Goal: Check status: Check status

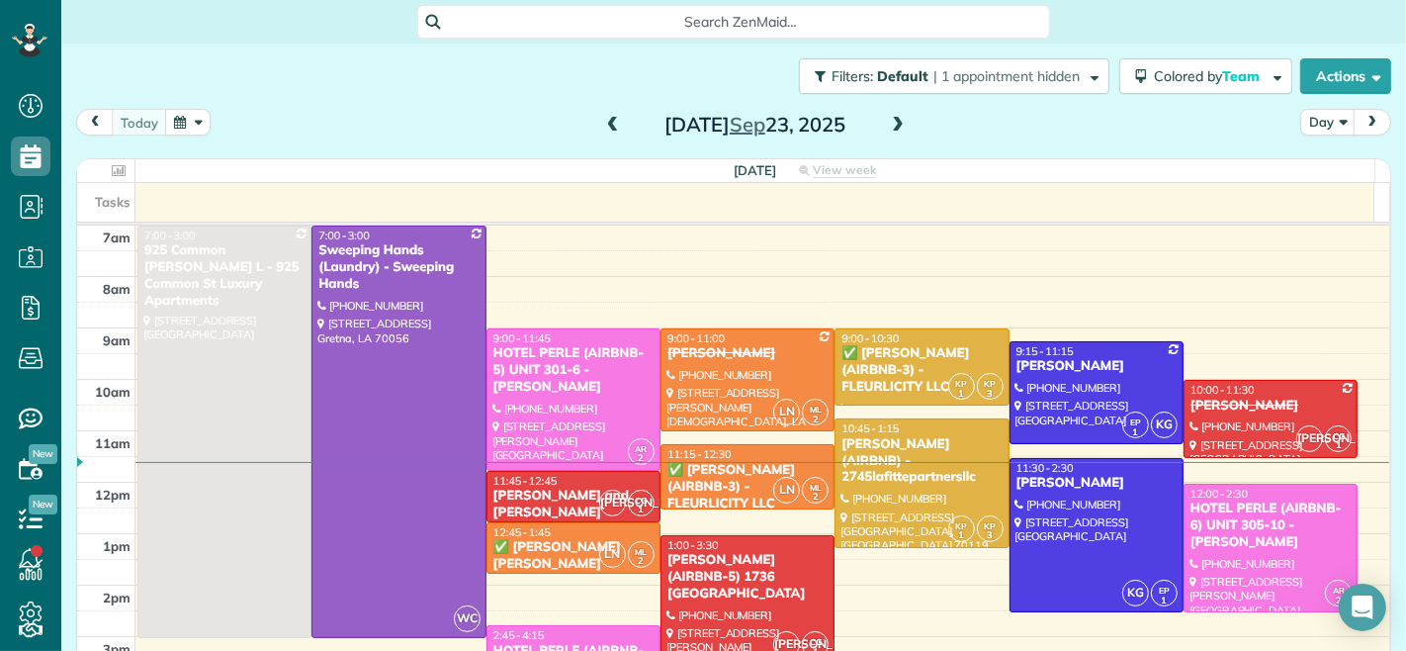
scroll to position [8, 8]
click at [604, 123] on span at bounding box center [613, 126] width 22 height 18
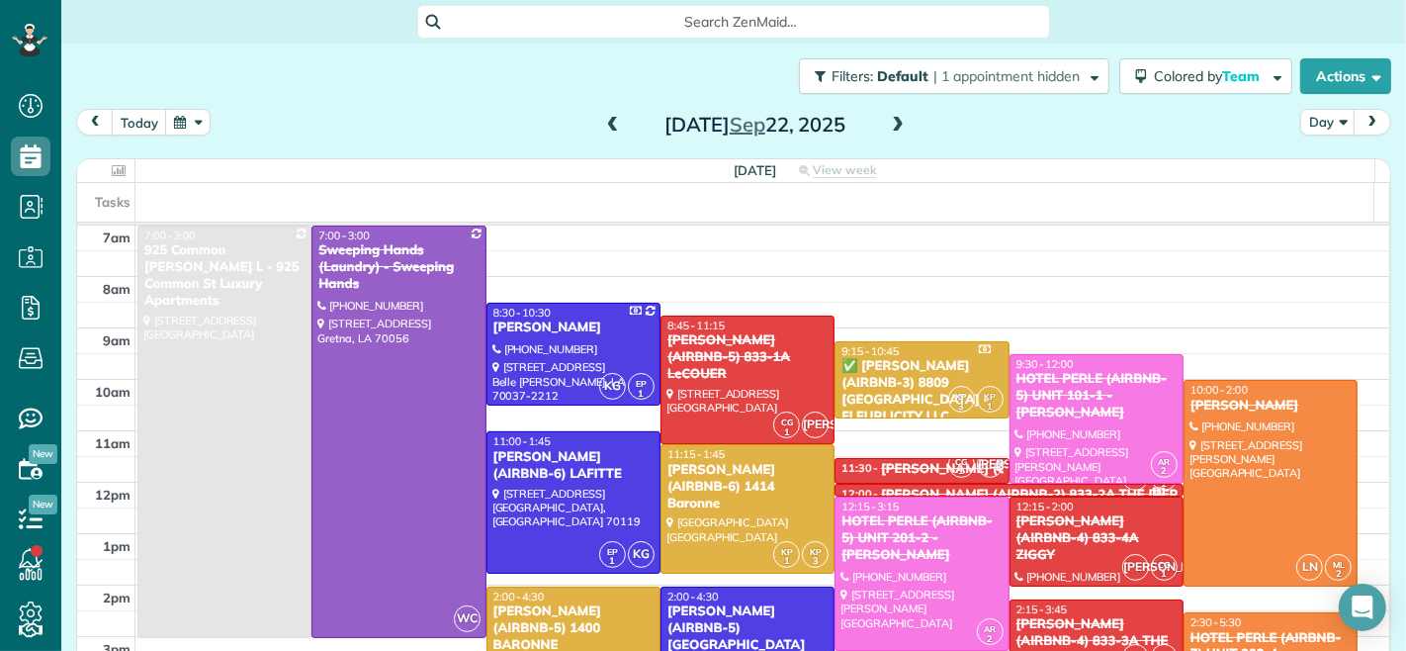
click at [891, 124] on span at bounding box center [898, 126] width 22 height 18
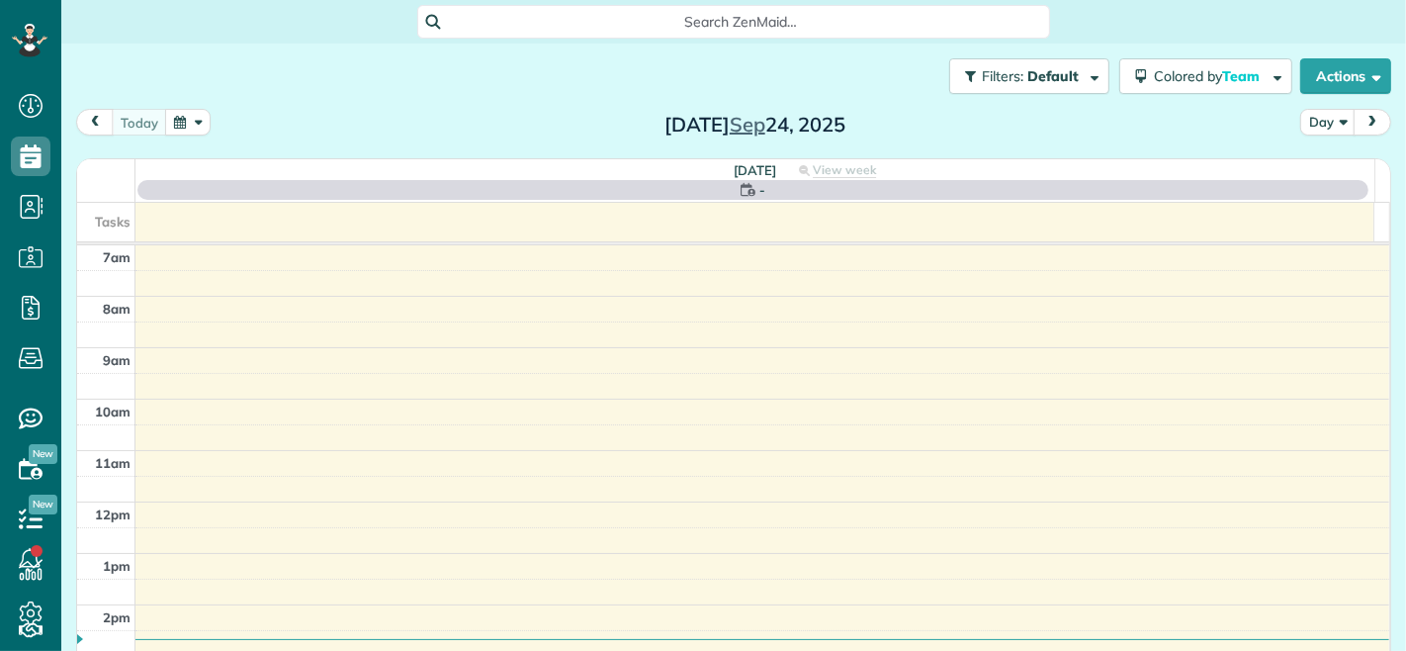
scroll to position [8, 8]
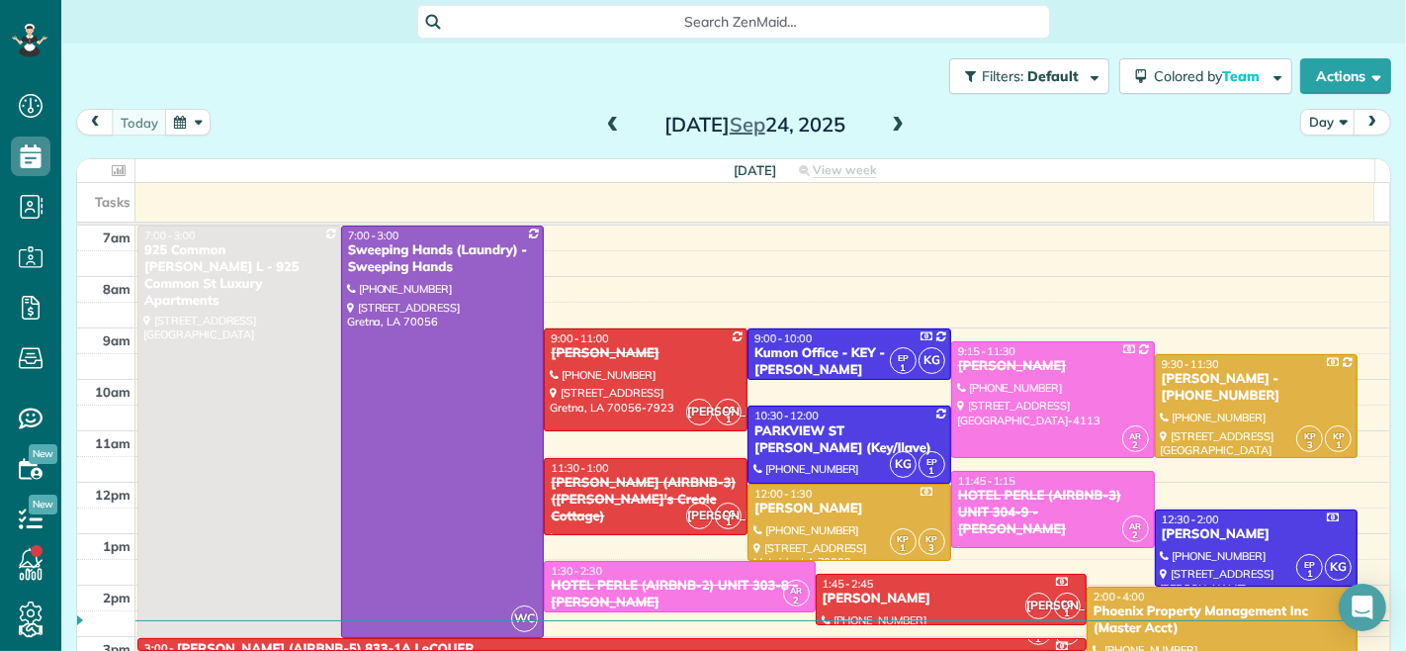
click at [604, 129] on span at bounding box center [613, 126] width 22 height 18
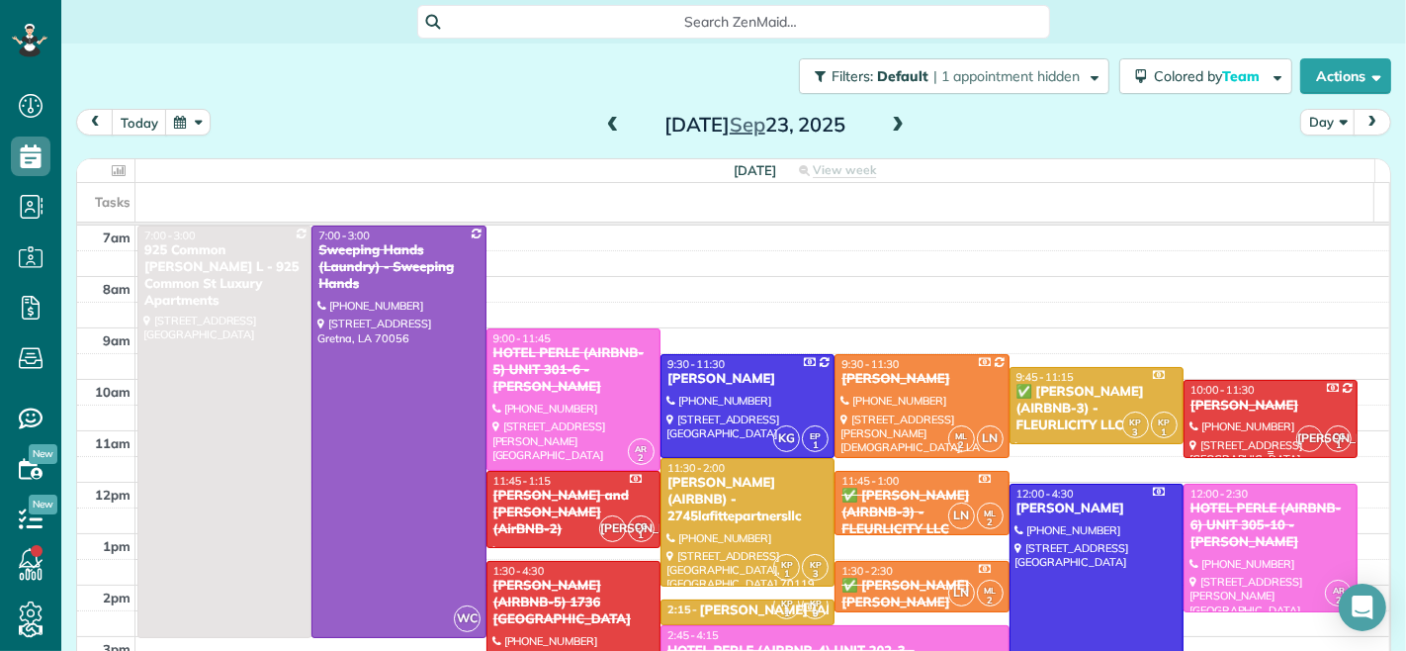
click at [1223, 415] on div at bounding box center [1271, 418] width 172 height 75
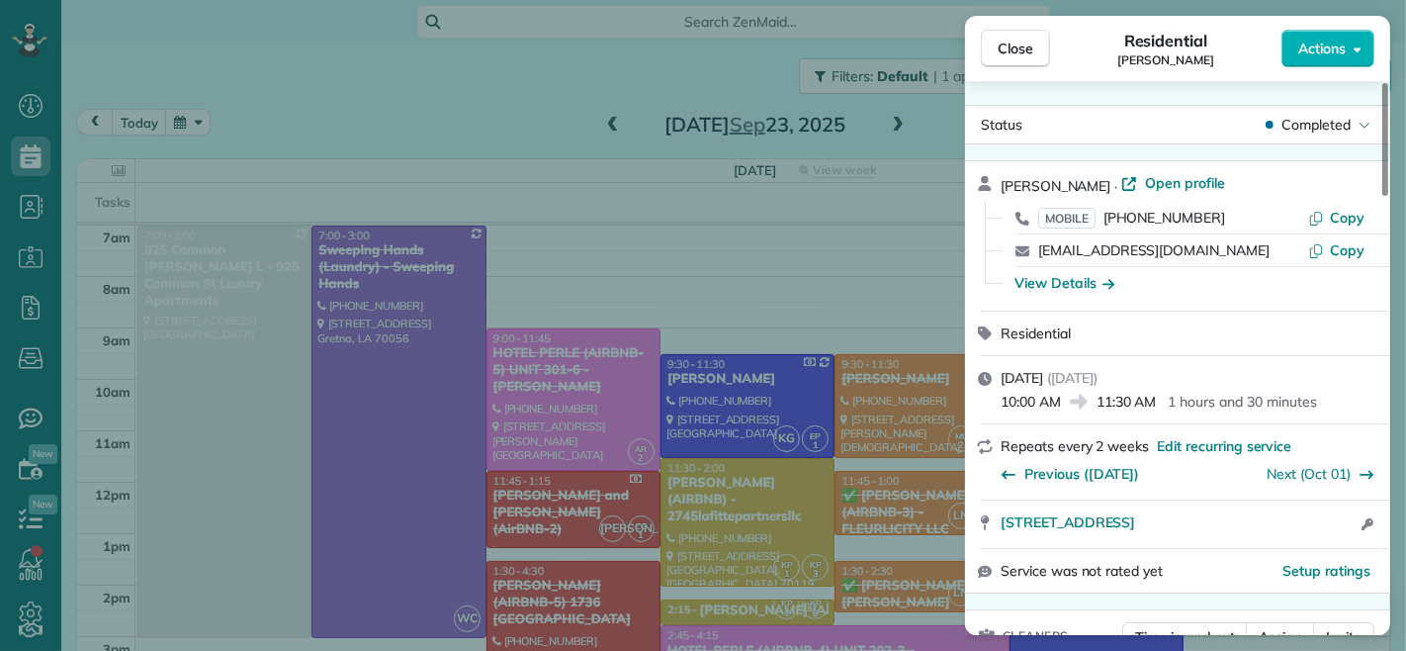
drag, startPoint x: 1063, startPoint y: 399, endPoint x: 1003, endPoint y: 413, distance: 61.9
click at [1003, 413] on div "[DATE] ( [DATE] ) 10:00 AM 11:30 AM 1 hours and 30 minutes" at bounding box center [1177, 389] width 425 height 67
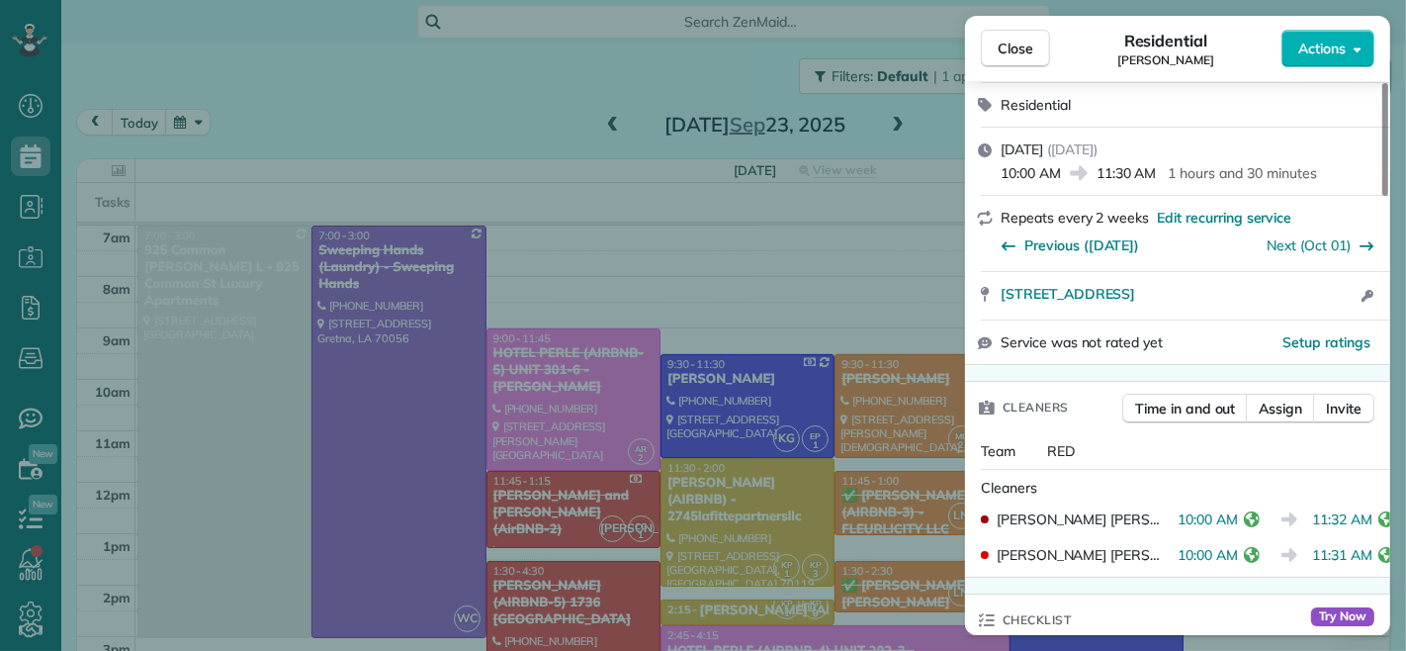
scroll to position [330, 0]
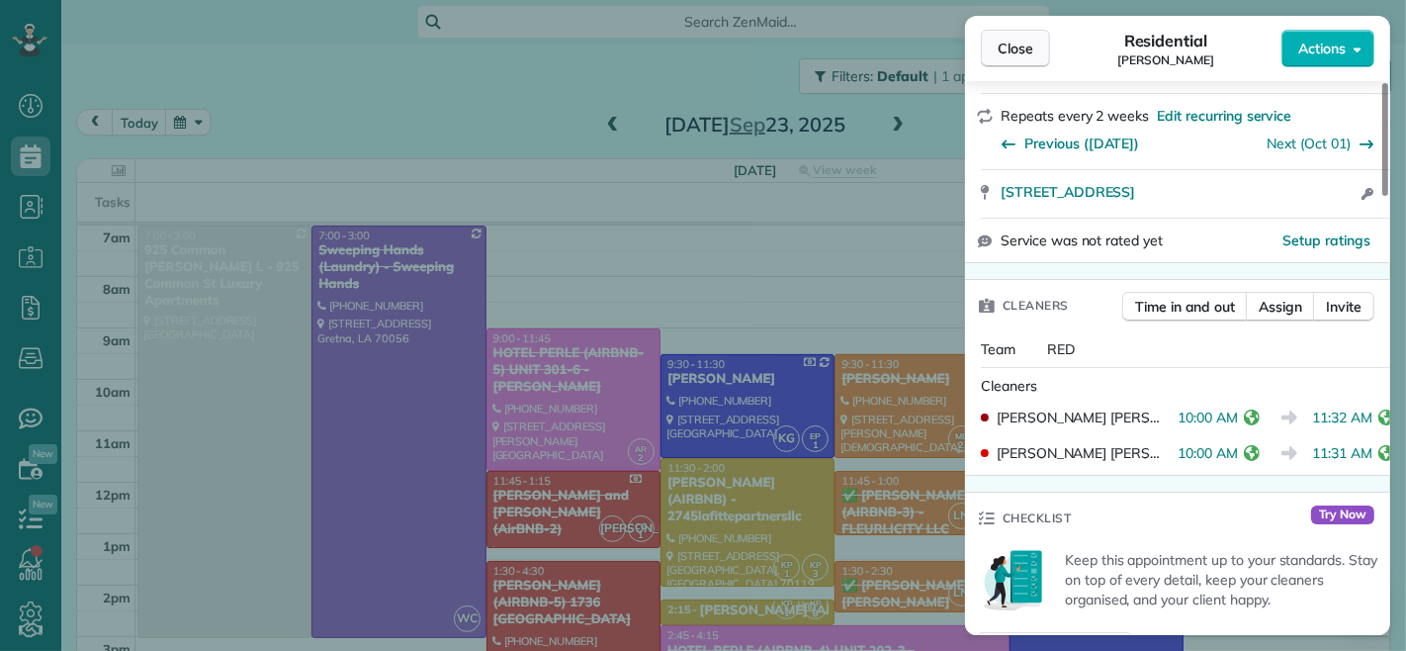
click at [1007, 46] on span "Close" at bounding box center [1016, 49] width 36 height 20
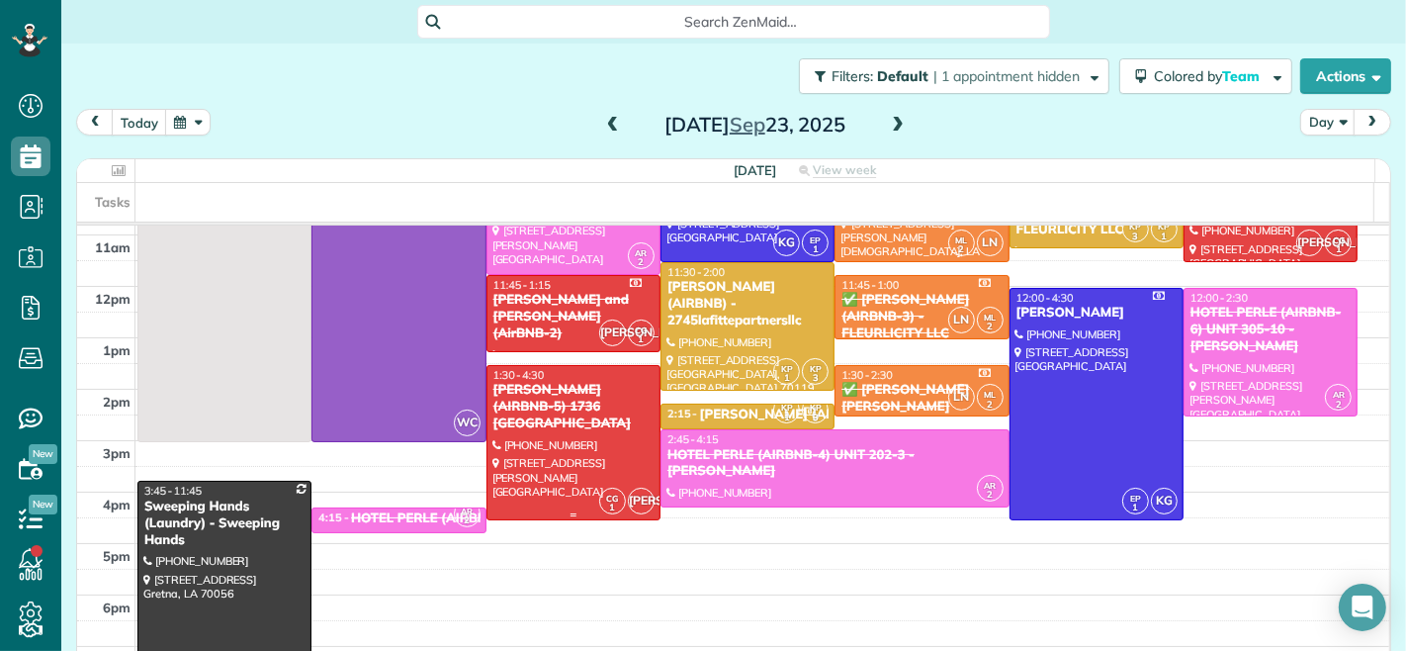
scroll to position [329, 0]
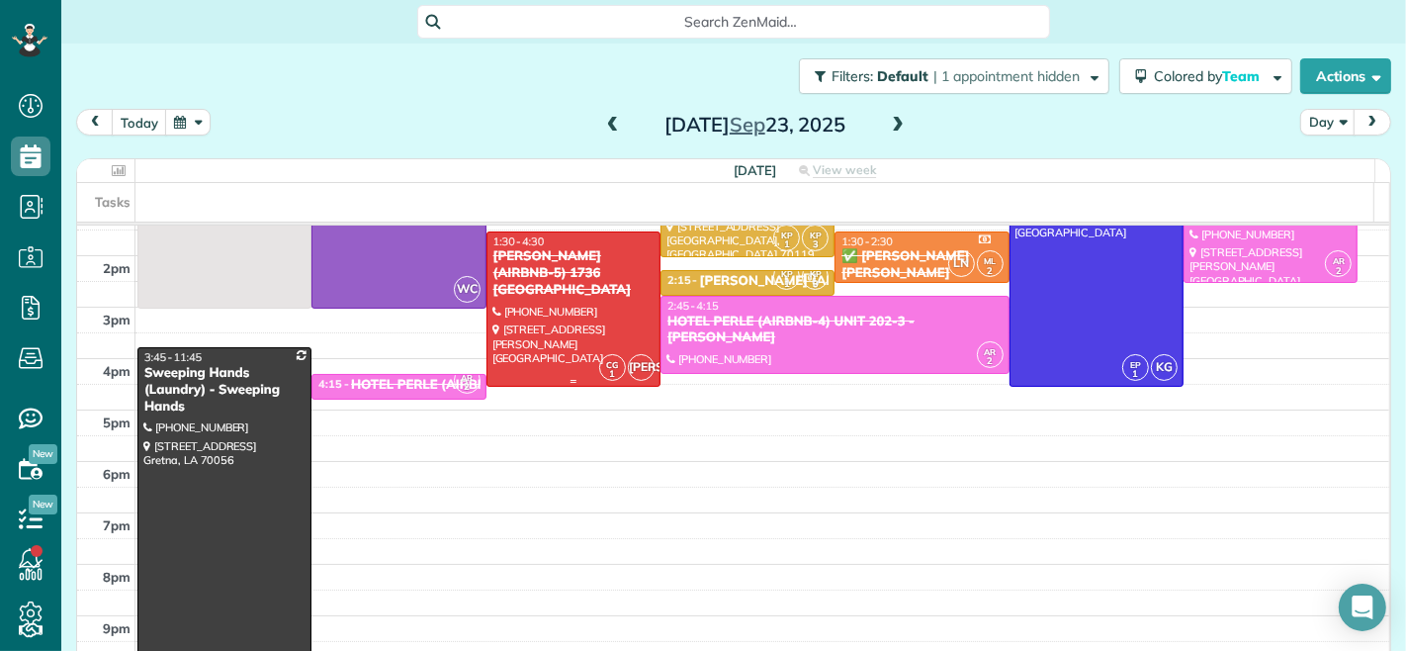
click at [535, 332] on div at bounding box center [573, 308] width 172 height 153
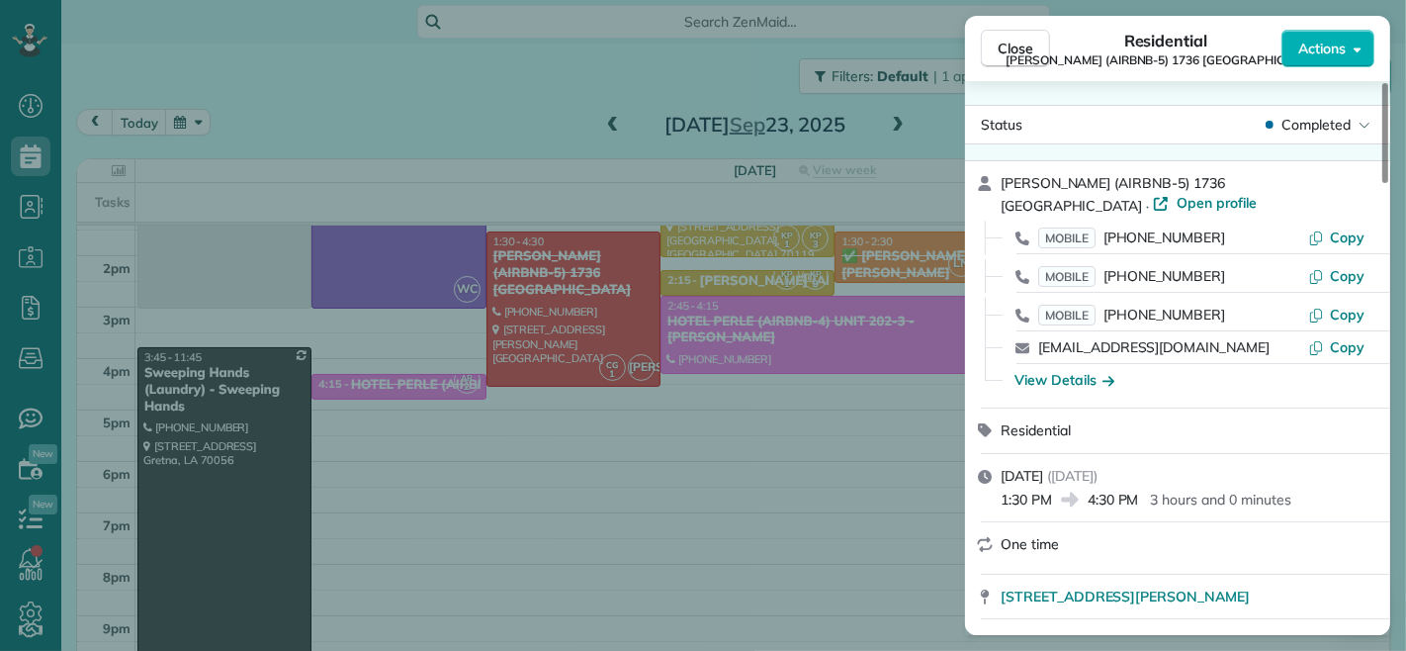
drag, startPoint x: 1137, startPoint y: 484, endPoint x: 1092, endPoint y: 489, distance: 45.8
click at [1092, 489] on div "[DATE] ( [DATE] ) 1:30 PM 4:30 PM 3 hours and 0 minutes" at bounding box center [1177, 487] width 425 height 67
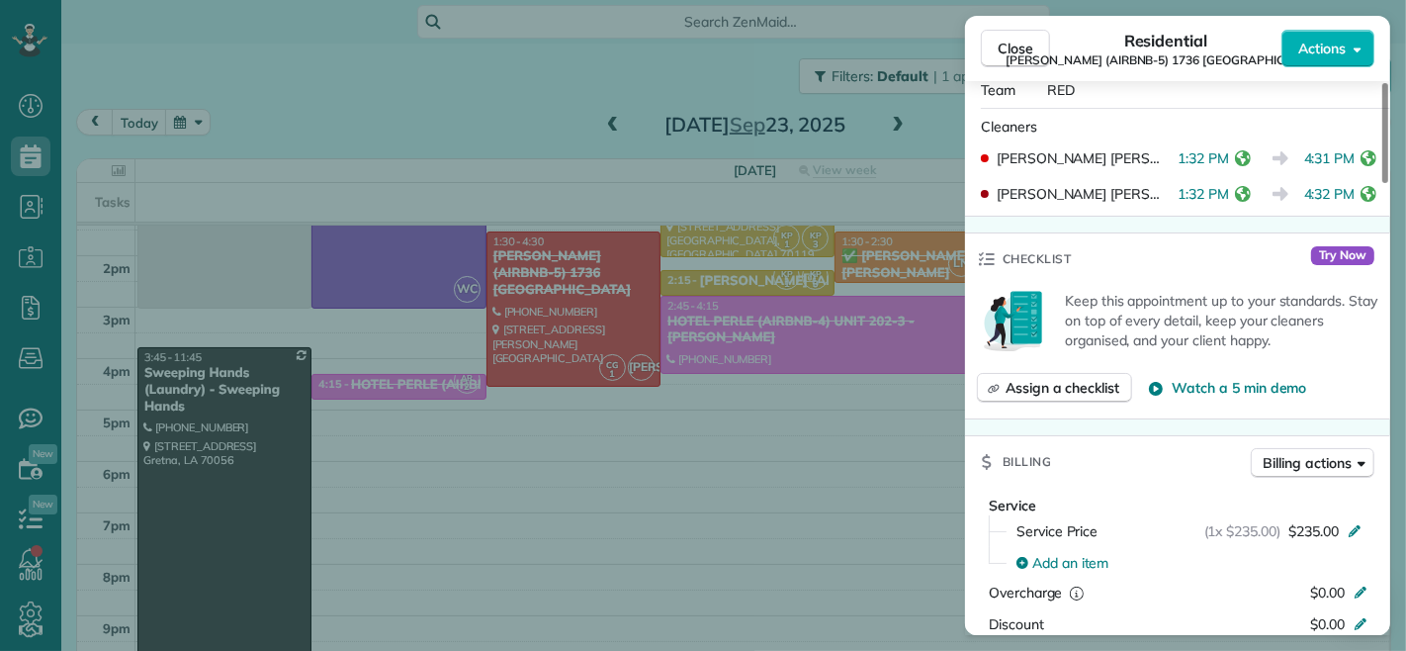
scroll to position [549, 0]
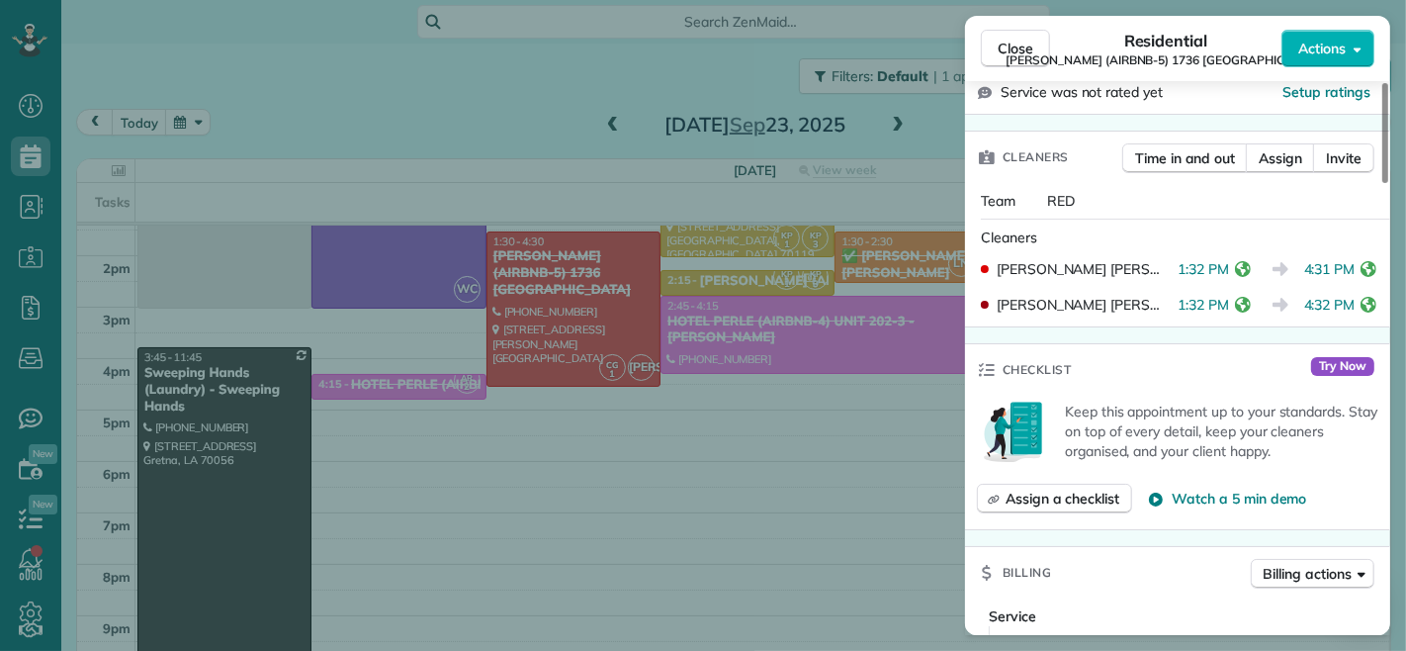
drag, startPoint x: 1292, startPoint y: 255, endPoint x: 1343, endPoint y: 248, distance: 50.9
click at [1343, 259] on span "4:31 PM" at bounding box center [1329, 269] width 51 height 20
drag, startPoint x: 1307, startPoint y: 287, endPoint x: 1358, endPoint y: 295, distance: 51.0
click at [1358, 295] on div "[PERSON_NAME] [PERSON_NAME] 1:32 PM 4:32 PM" at bounding box center [1177, 305] width 409 height 36
click at [1006, 36] on button "Close" at bounding box center [1015, 49] width 69 height 38
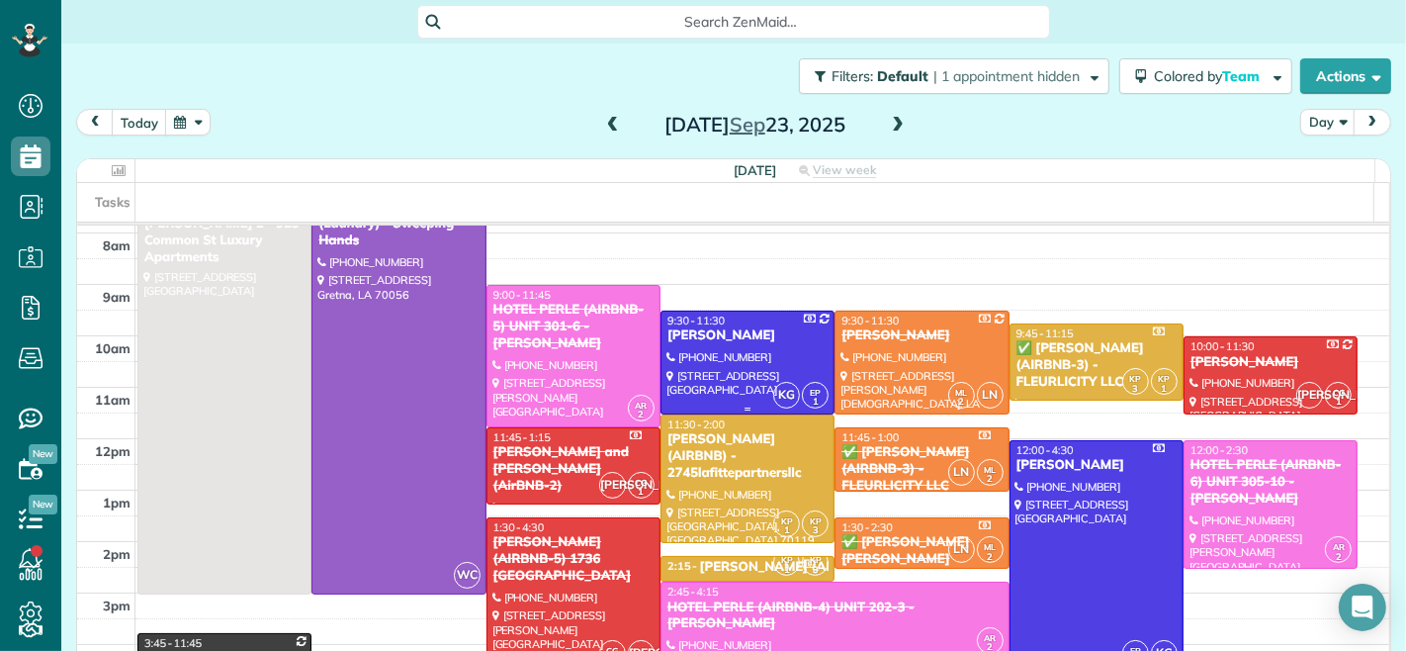
scroll to position [110, 0]
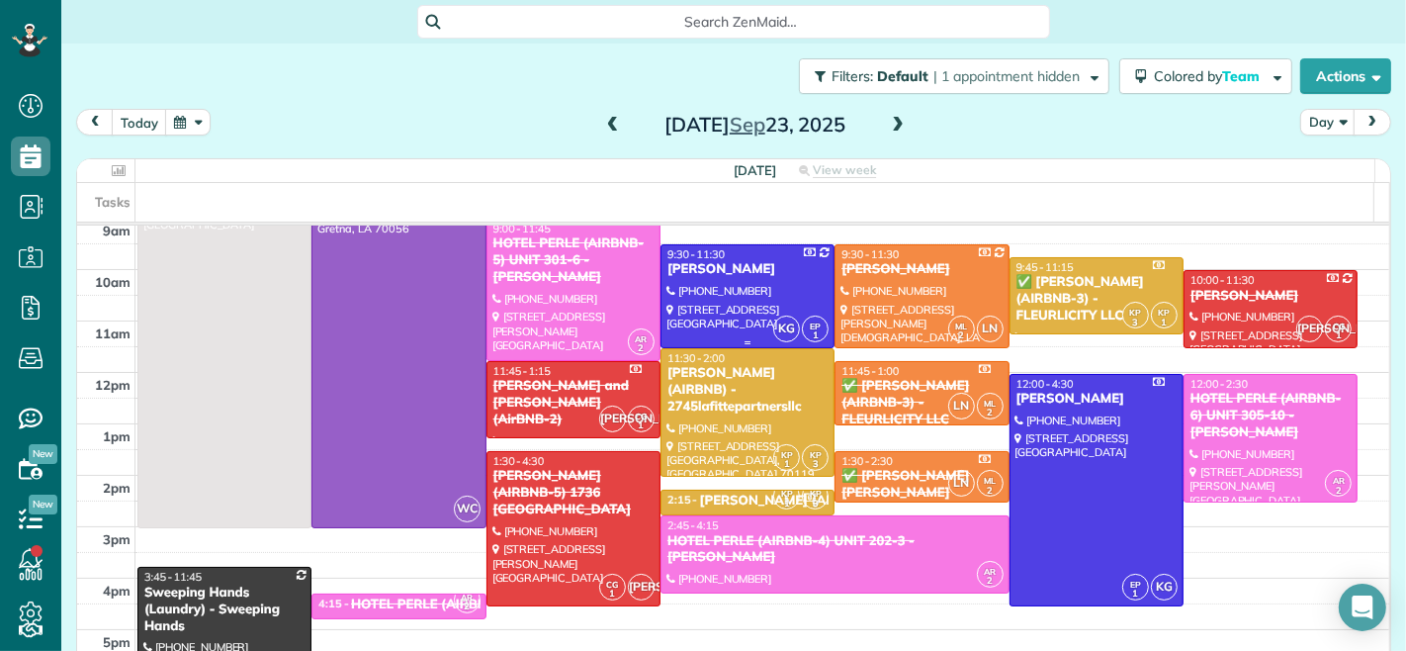
click at [737, 271] on div "[PERSON_NAME]" at bounding box center [747, 269] width 162 height 17
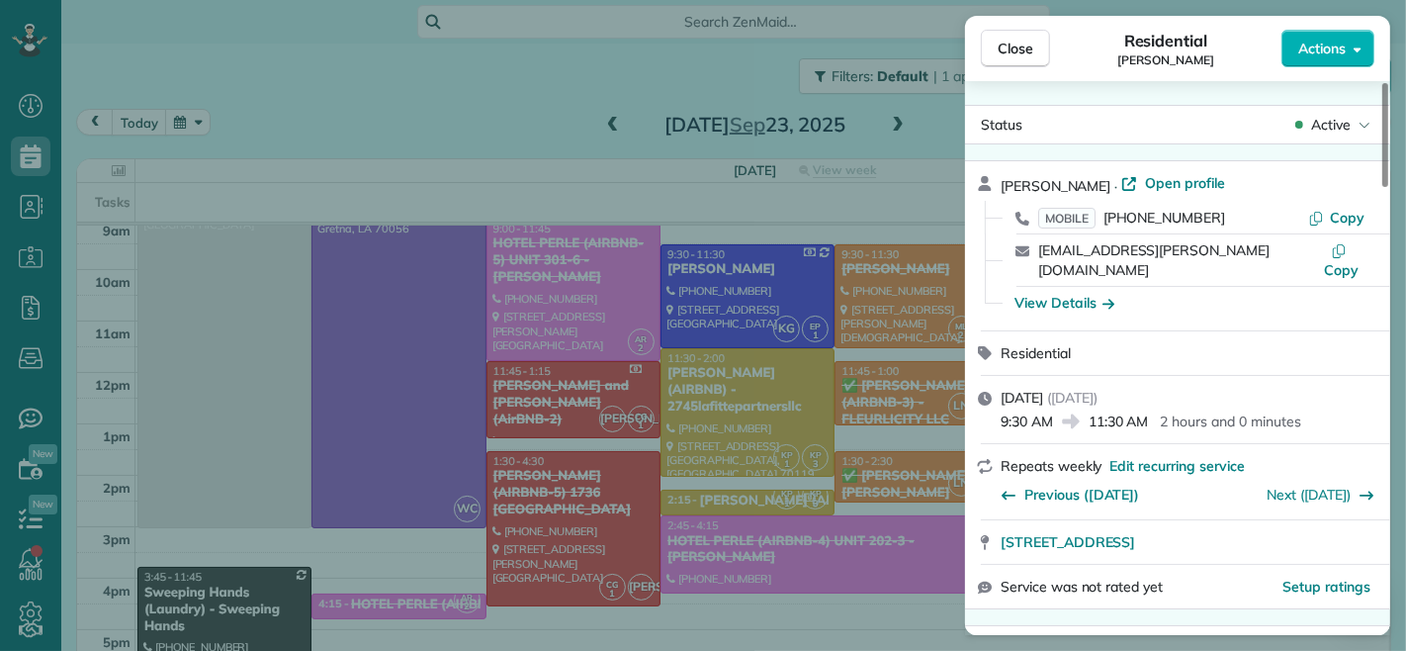
drag, startPoint x: 1053, startPoint y: 397, endPoint x: 1002, endPoint y: 399, distance: 51.5
click at [1002, 411] on span "9:30 AM" at bounding box center [1027, 421] width 52 height 20
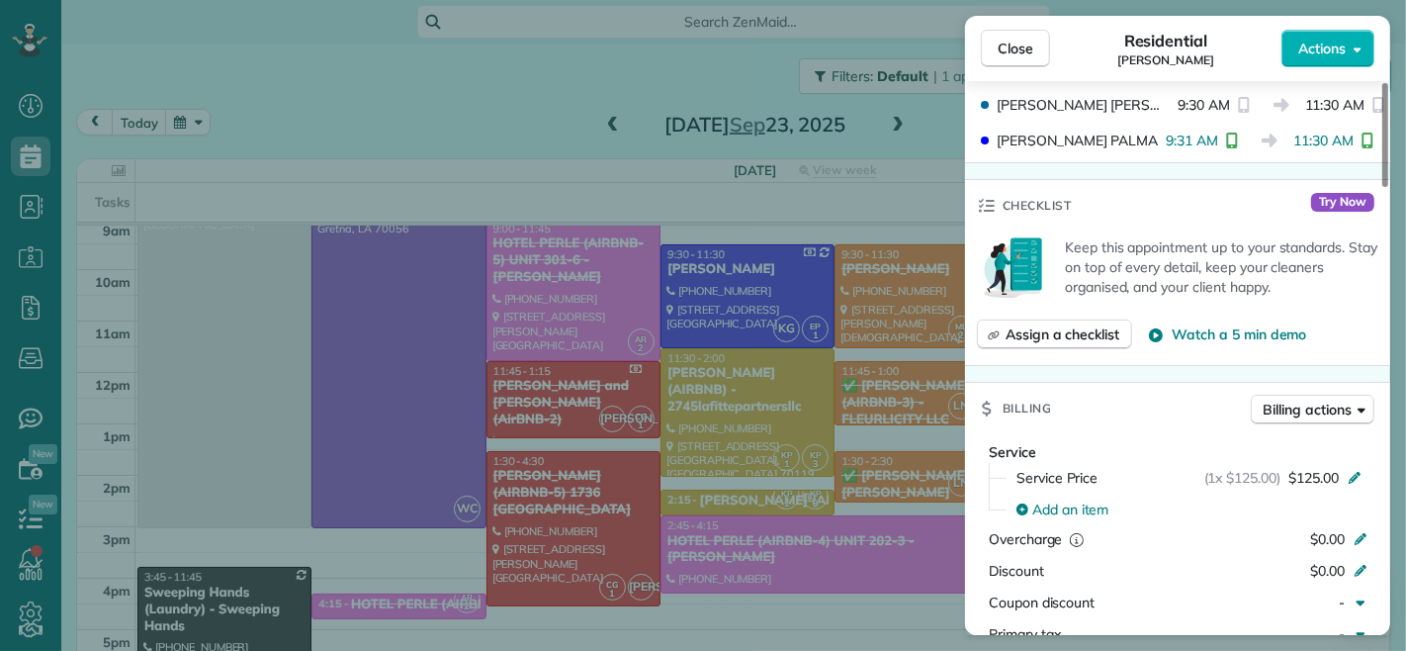
scroll to position [548, 0]
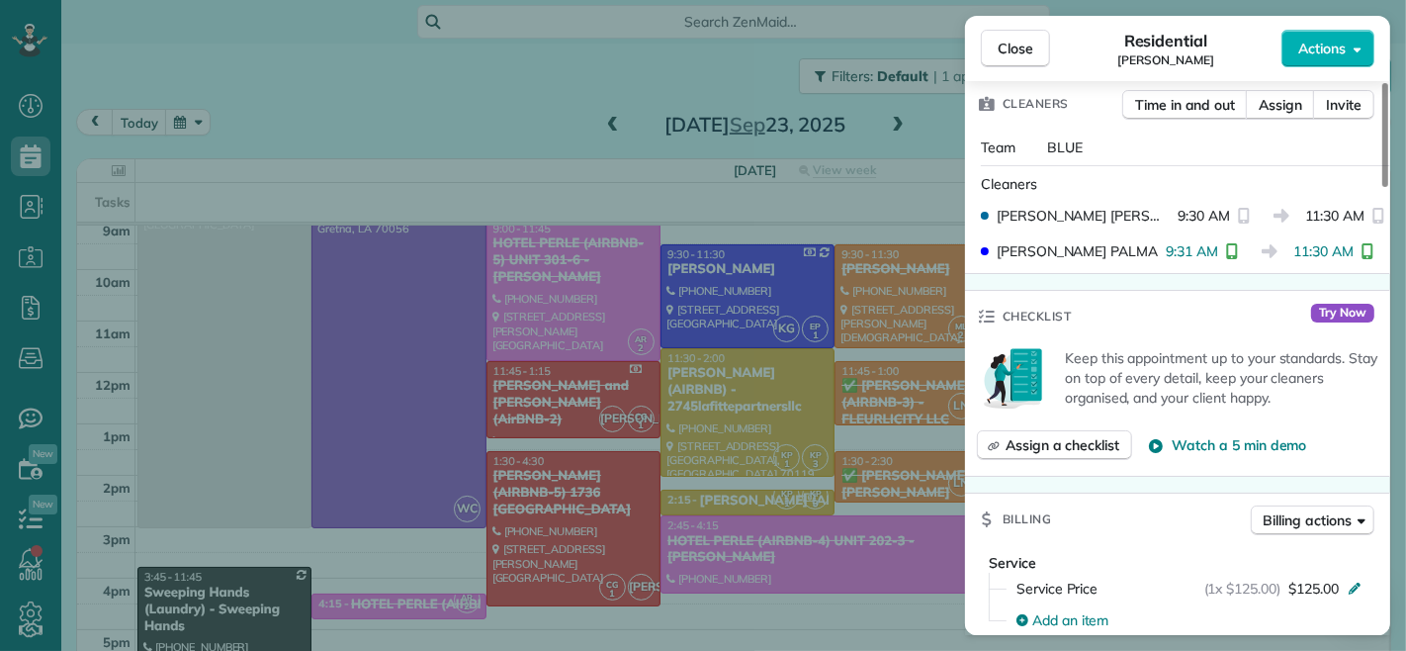
drag, startPoint x: 1213, startPoint y: 232, endPoint x: 1165, endPoint y: 237, distance: 48.7
click at [1166, 241] on span "9:31 AM" at bounding box center [1192, 251] width 52 height 20
drag, startPoint x: 1011, startPoint y: 53, endPoint x: 813, endPoint y: 364, distance: 368.1
click at [1011, 53] on span "Close" at bounding box center [1016, 49] width 36 height 20
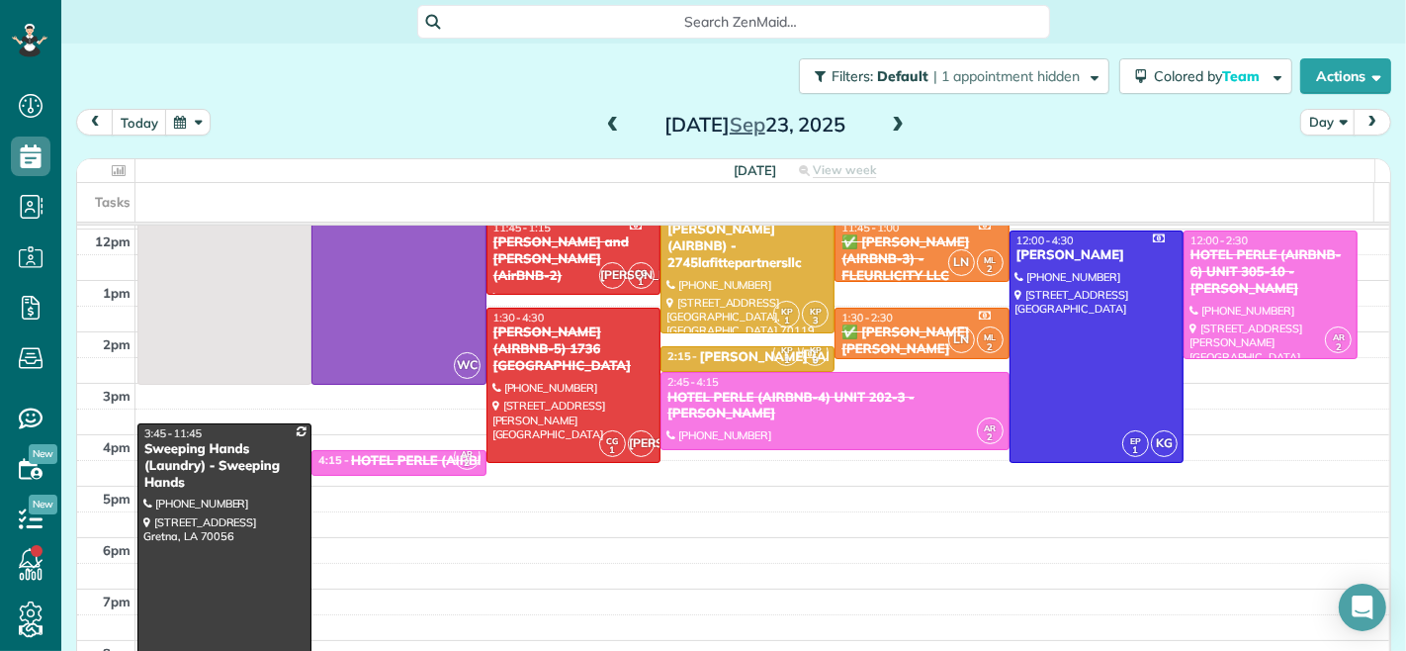
scroll to position [220, 0]
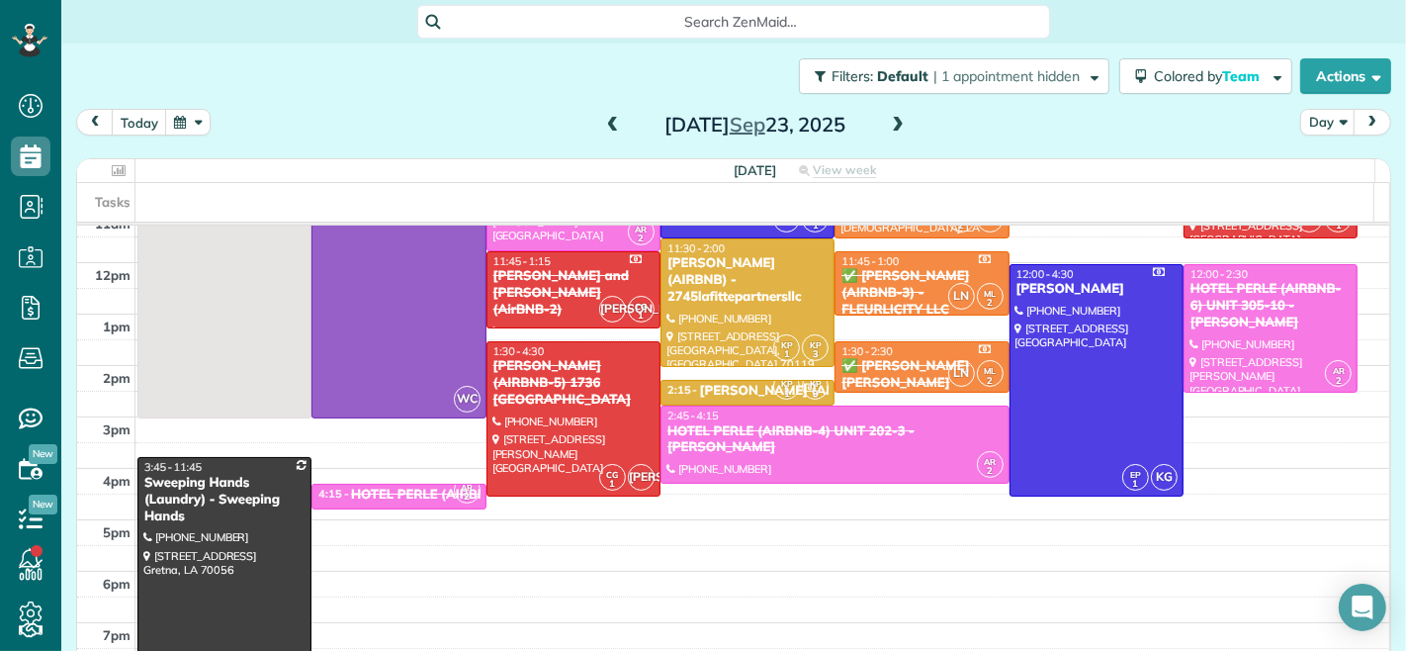
click at [1052, 411] on div at bounding box center [1097, 380] width 172 height 230
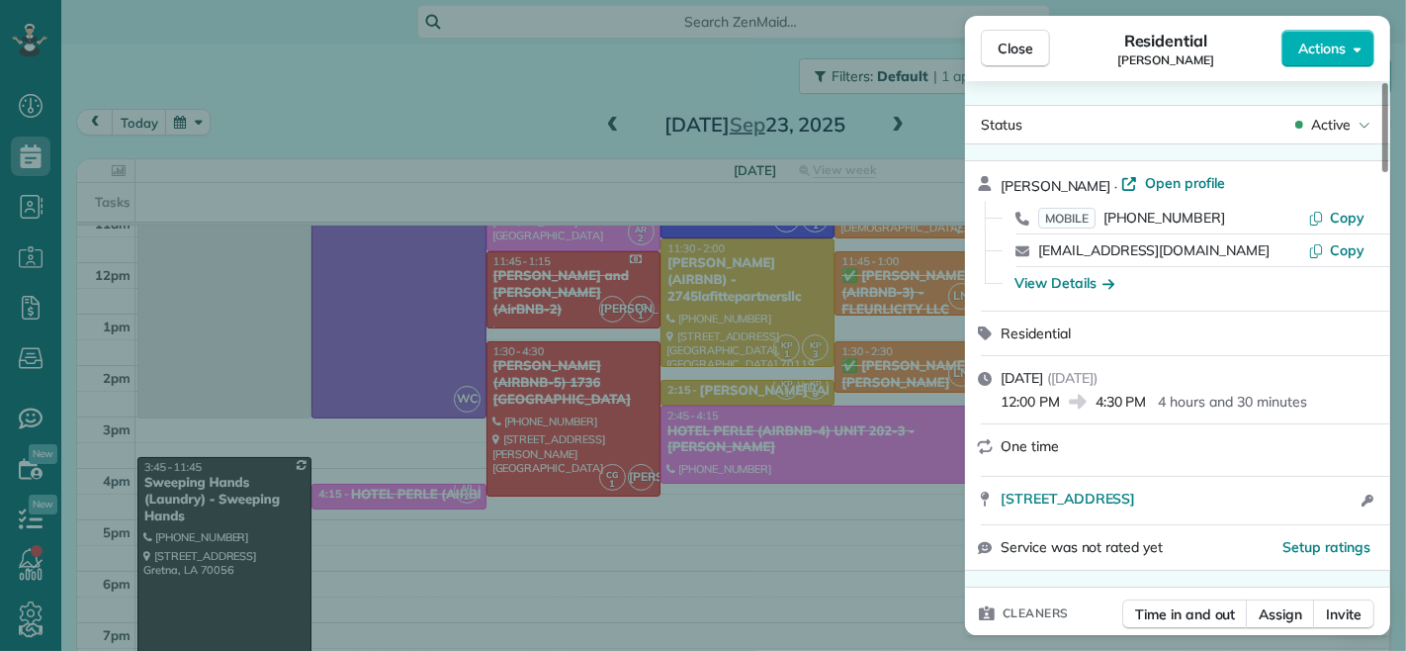
click at [1096, 405] on span "4:30 PM" at bounding box center [1121, 402] width 51 height 20
drag, startPoint x: 1098, startPoint y: 405, endPoint x: 1144, endPoint y: 406, distance: 46.5
click at [1144, 406] on span "4:30 PM" at bounding box center [1121, 402] width 51 height 20
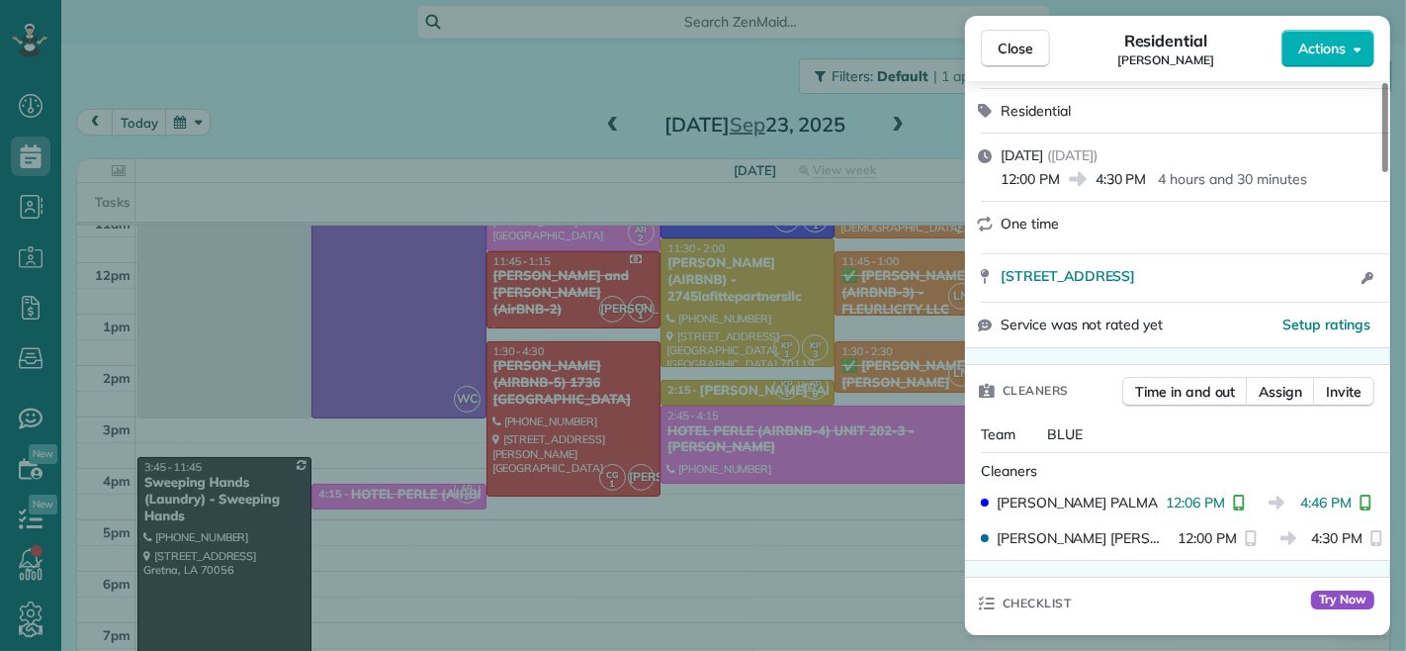
scroll to position [333, 0]
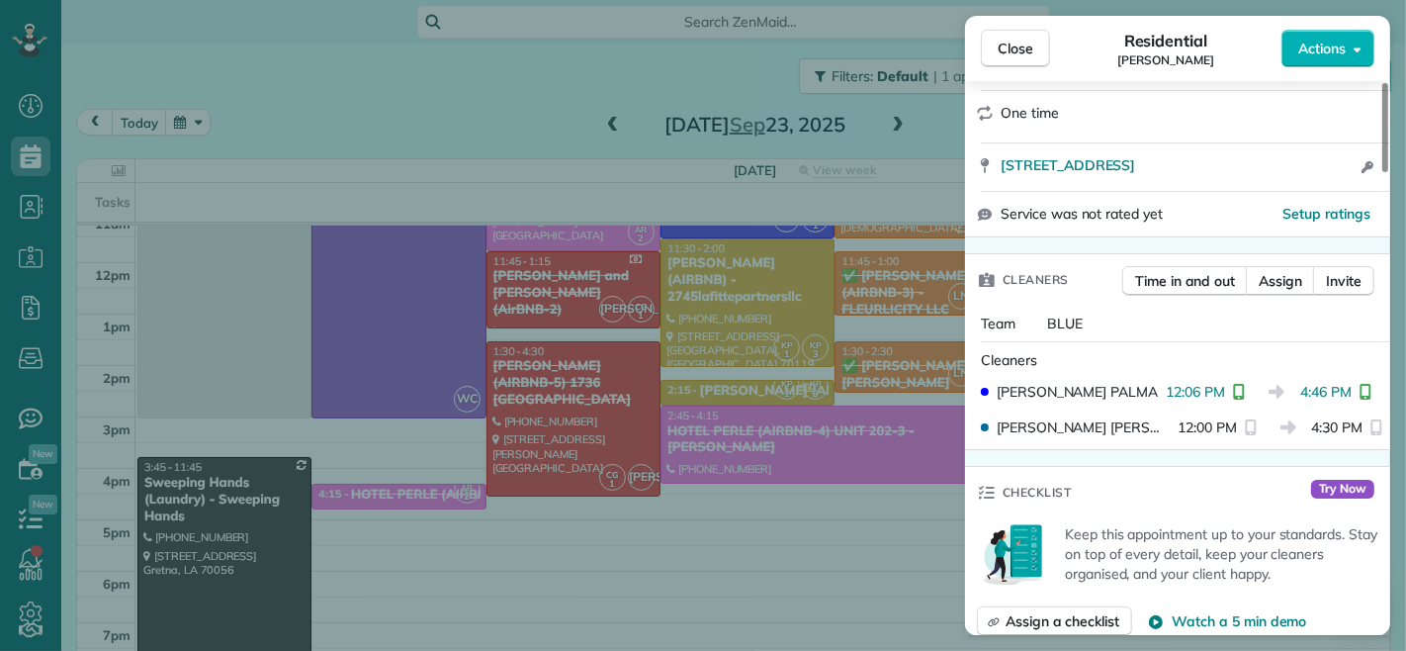
drag, startPoint x: 1306, startPoint y: 396, endPoint x: 1325, endPoint y: 400, distance: 19.2
click at [1325, 400] on div "[PERSON_NAME] 12:06 PM 4:46 PM" at bounding box center [1177, 392] width 409 height 36
click at [1303, 396] on span "4:46 PM" at bounding box center [1325, 392] width 51 height 20
drag, startPoint x: 1302, startPoint y: 394, endPoint x: 1350, endPoint y: 397, distance: 47.6
click at [1350, 397] on span "4:46 PM" at bounding box center [1325, 392] width 51 height 20
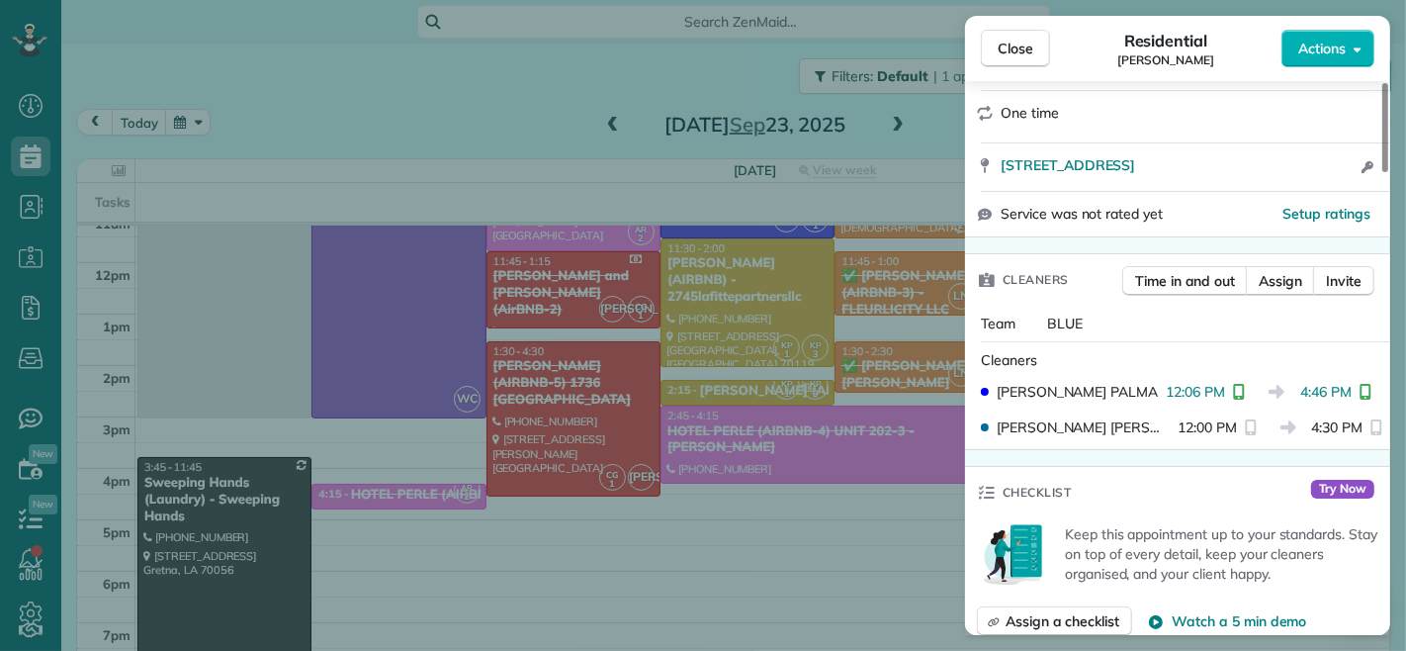
drag, startPoint x: 1021, startPoint y: 40, endPoint x: 1358, endPoint y: 190, distance: 368.2
click at [1021, 40] on span "Close" at bounding box center [1016, 49] width 36 height 20
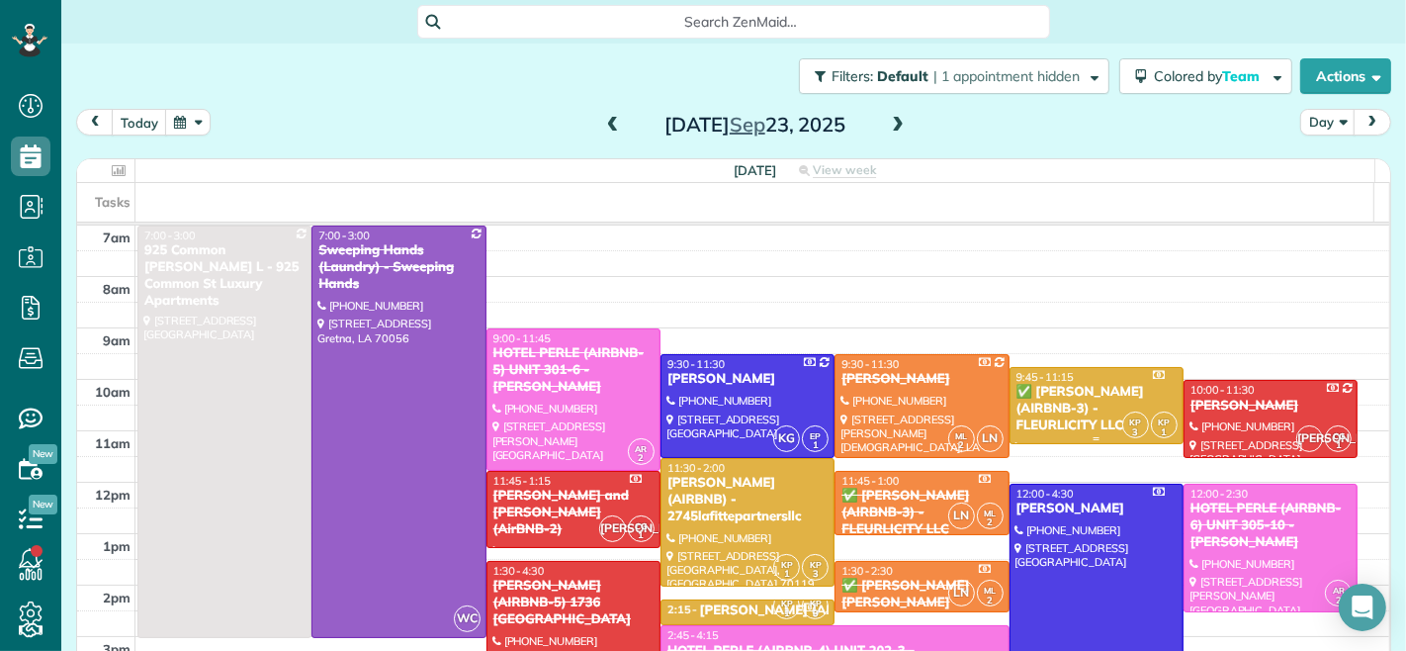
scroll to position [110, 0]
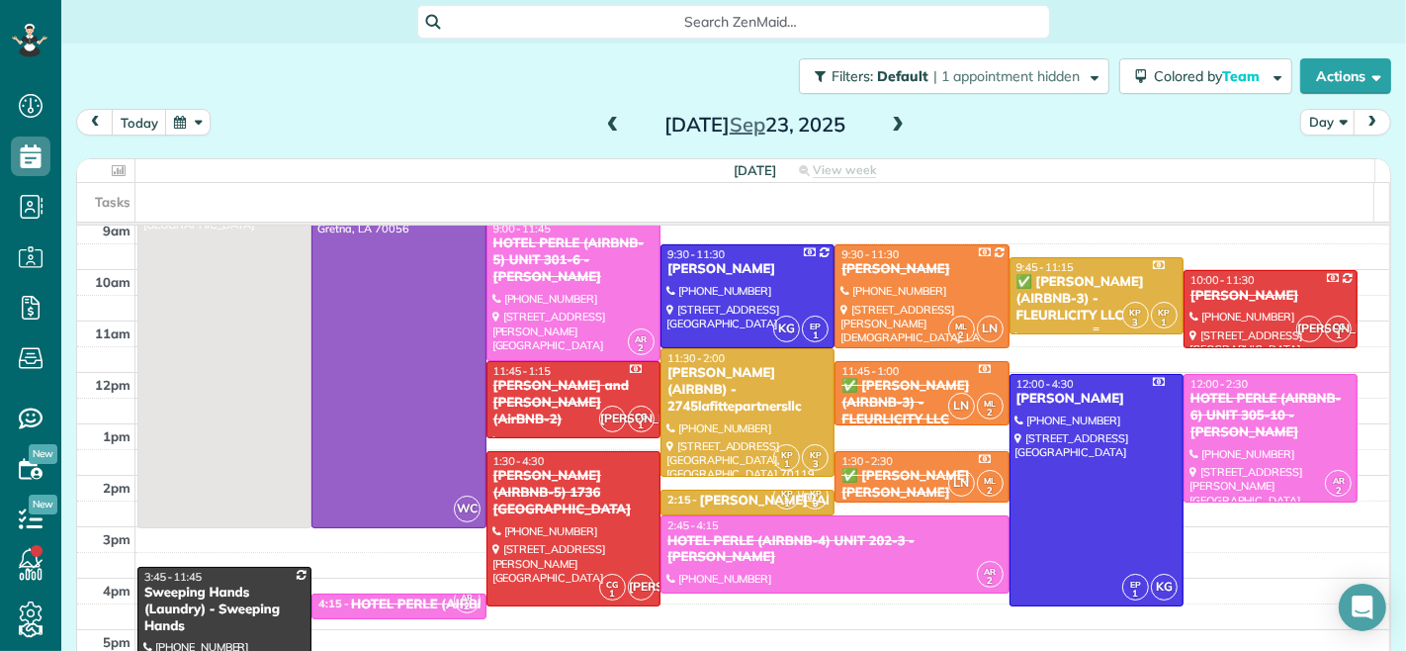
click at [1054, 292] on div "✅ [PERSON_NAME] (AIRBNB-3) - FLEURLICITY LLC" at bounding box center [1096, 299] width 162 height 50
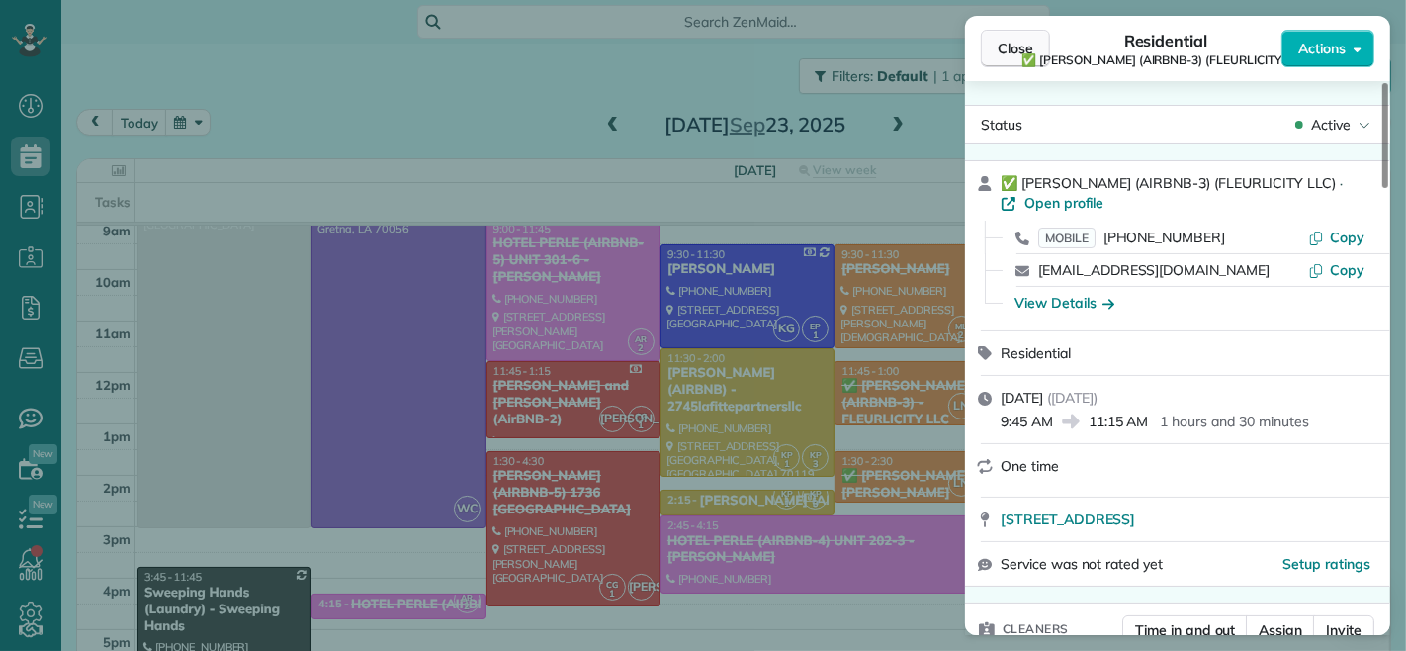
click at [1006, 44] on span "Close" at bounding box center [1016, 49] width 36 height 20
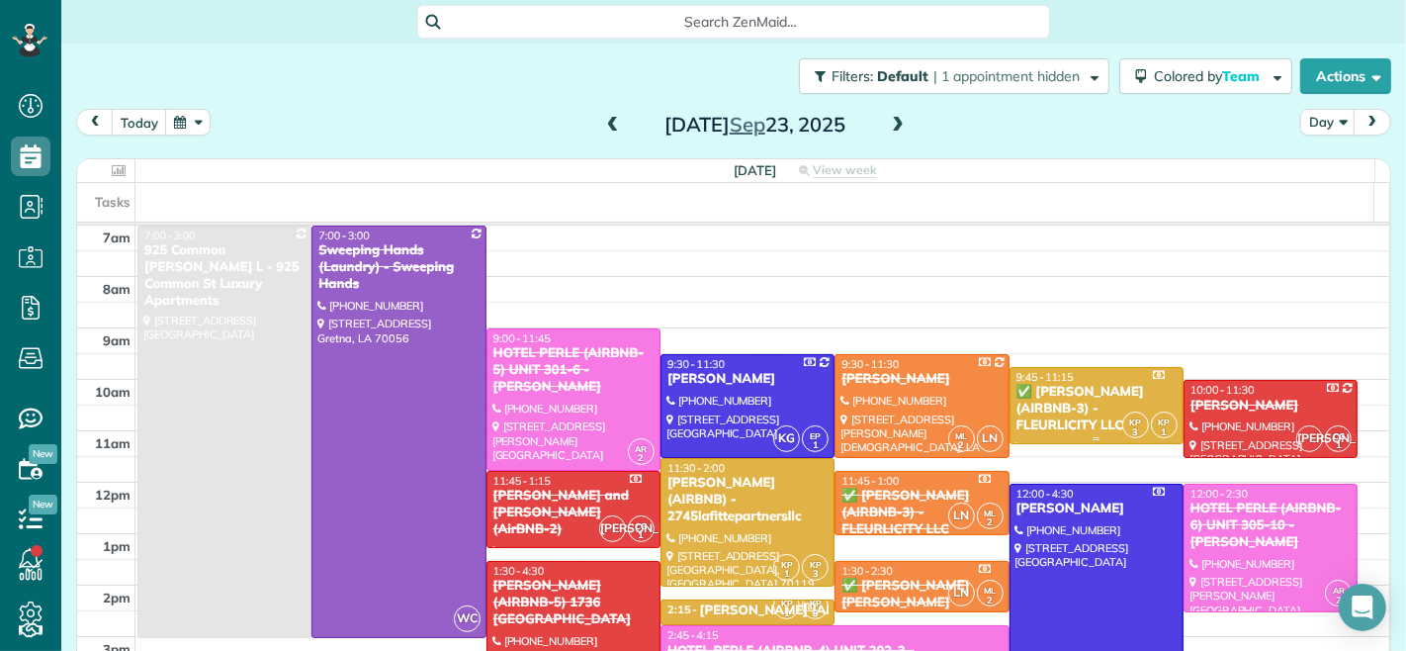
click at [1092, 393] on div "✅ [PERSON_NAME] (AIRBNB-3) - FLEURLICITY LLC" at bounding box center [1096, 409] width 162 height 50
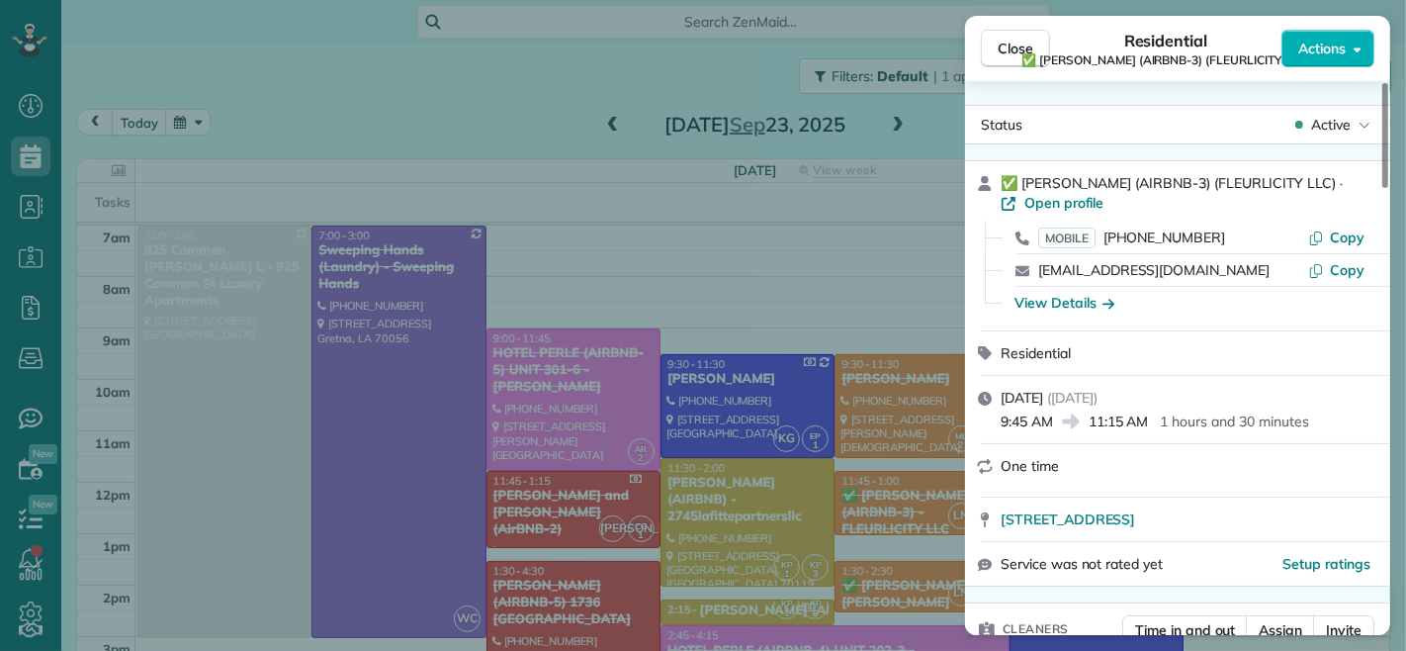
drag, startPoint x: 1052, startPoint y: 422, endPoint x: 1002, endPoint y: 421, distance: 50.4
click at [1002, 421] on span "9:45 AM" at bounding box center [1027, 421] width 52 height 20
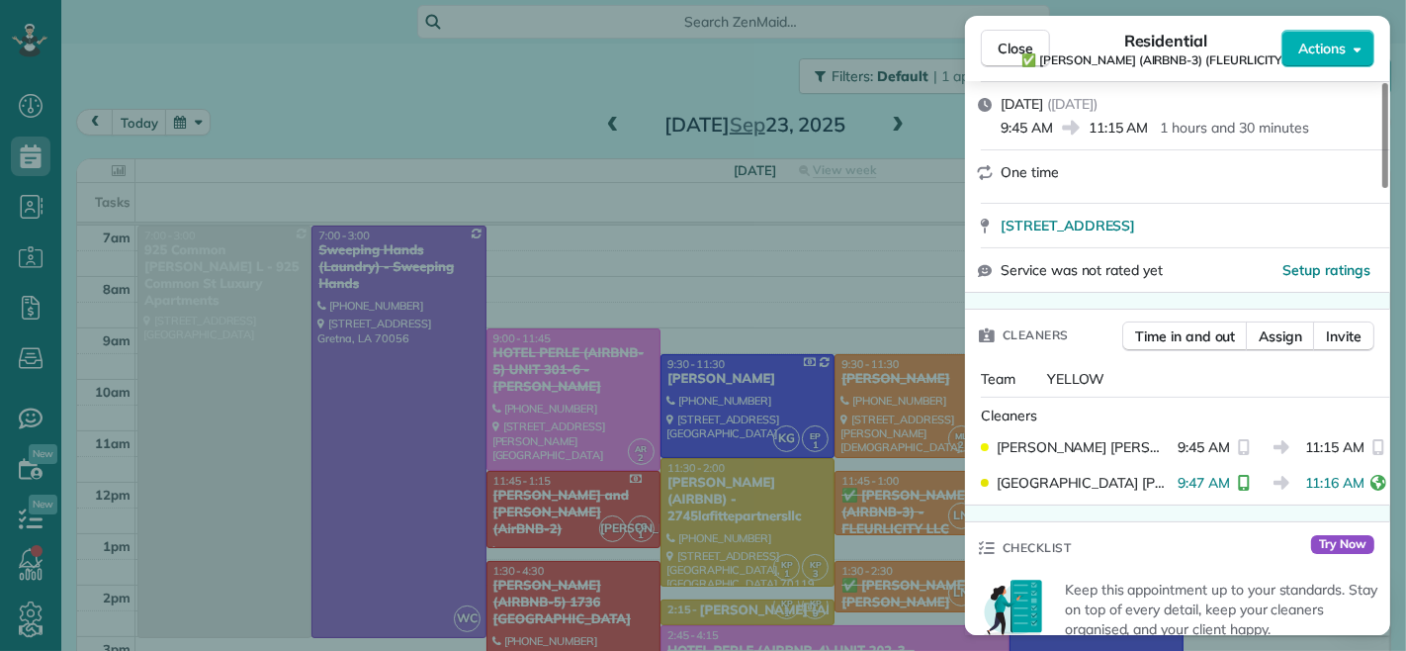
scroll to position [329, 0]
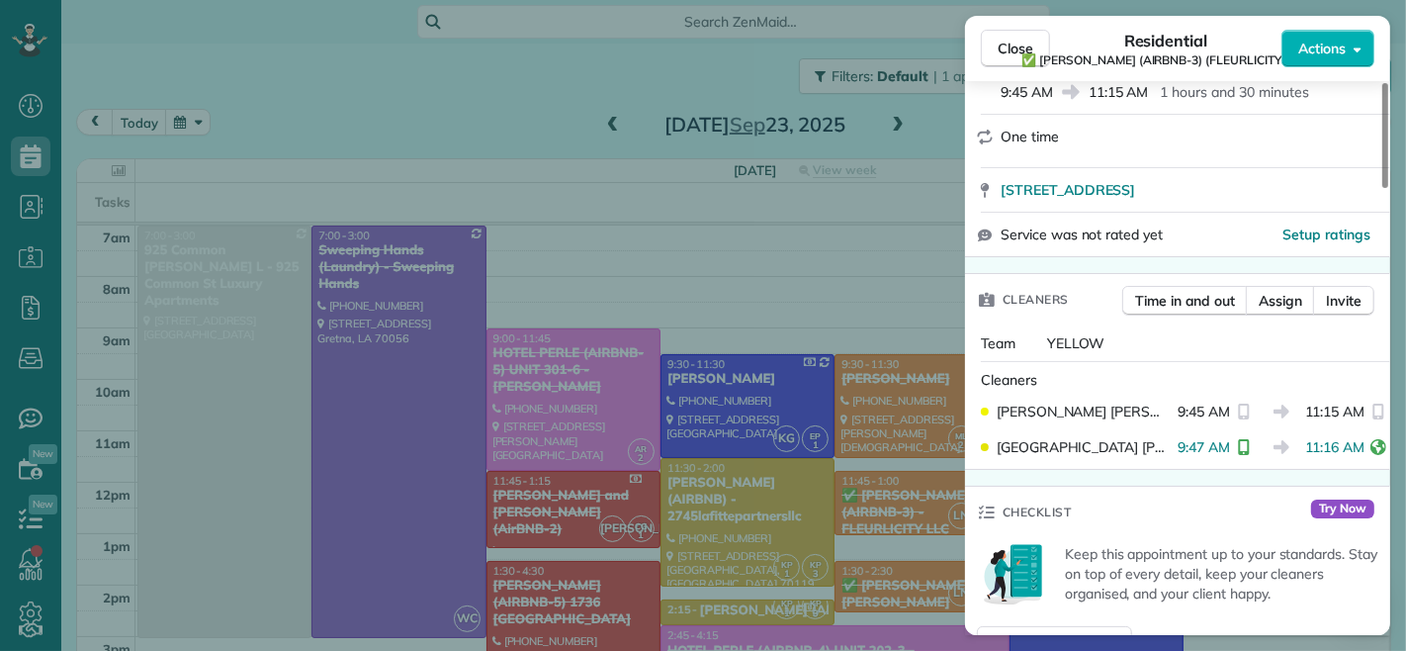
drag, startPoint x: 1167, startPoint y: 466, endPoint x: 1220, endPoint y: 476, distance: 54.3
click at [1220, 457] on div "9:47 AM" at bounding box center [1218, 447] width 80 height 20
click at [1140, 457] on div "[PERSON_NAME]" at bounding box center [1079, 447] width 197 height 20
click at [1009, 44] on span "Close" at bounding box center [1016, 49] width 36 height 20
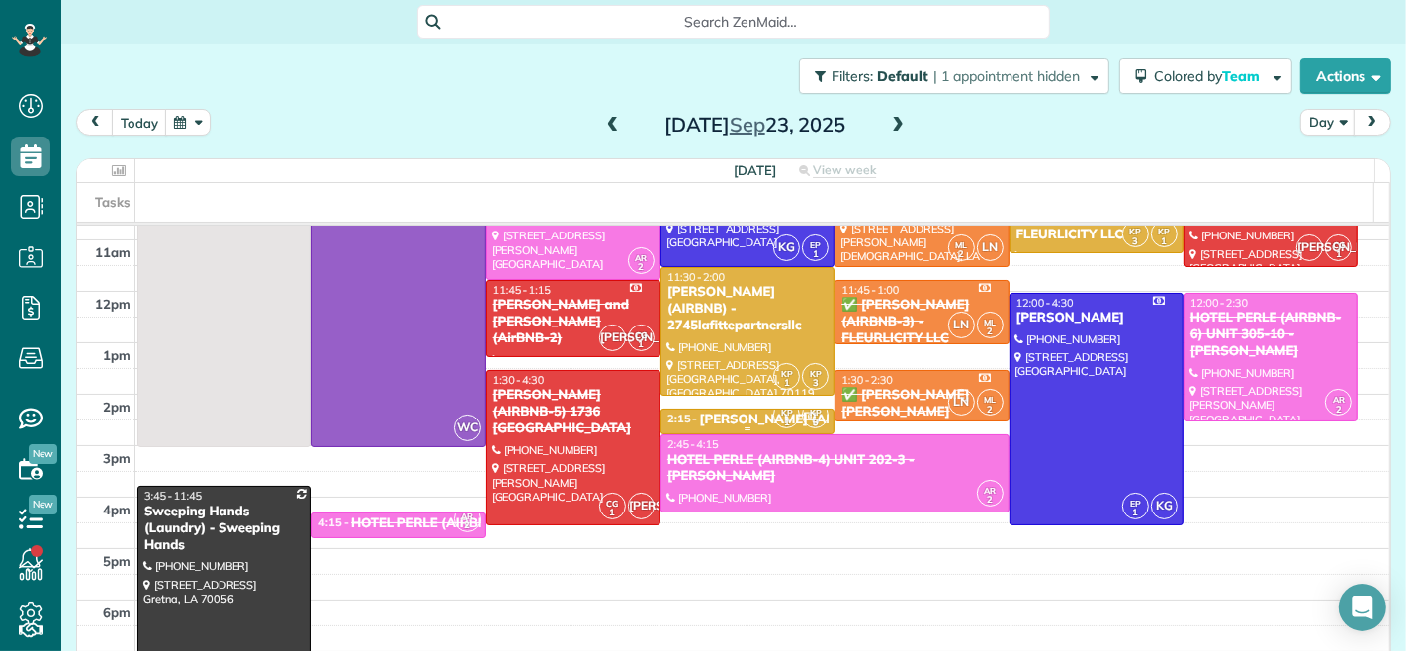
scroll to position [220, 0]
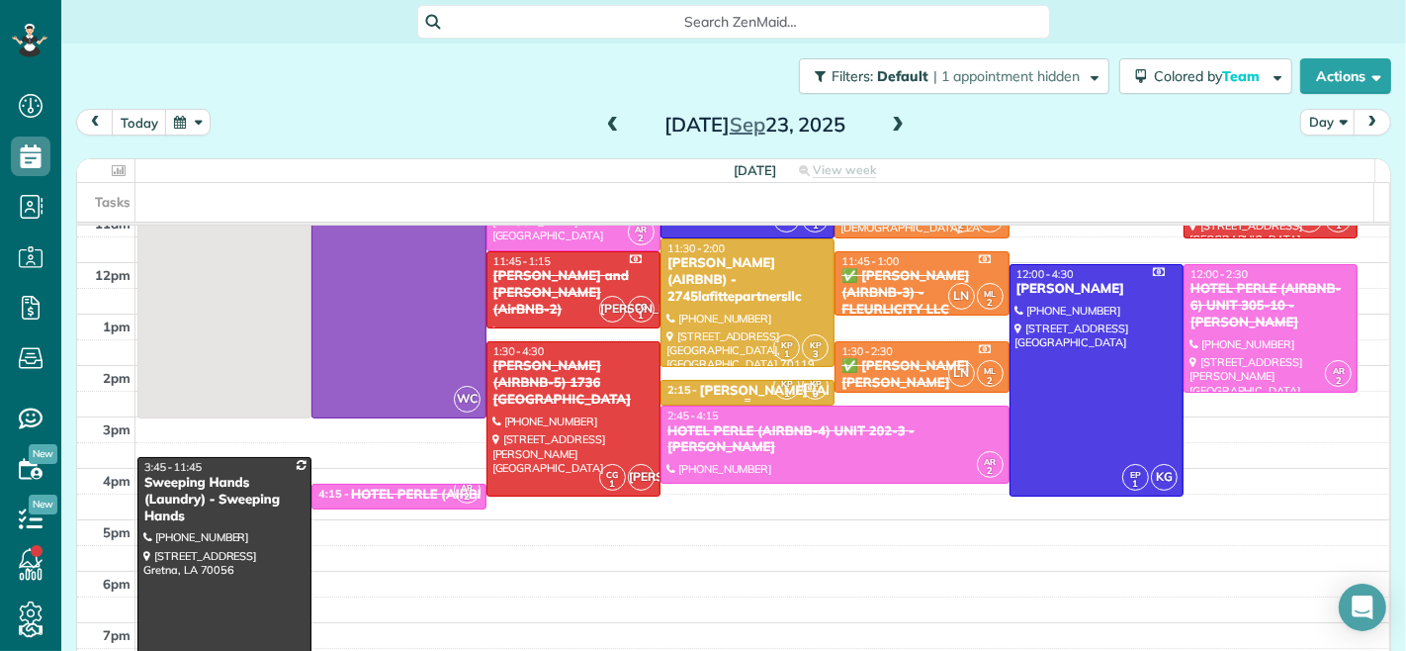
click at [720, 391] on div "[PERSON_NAME] (AIRBNB-5) [GEOGRAPHIC_DATA]" at bounding box center [863, 391] width 326 height 17
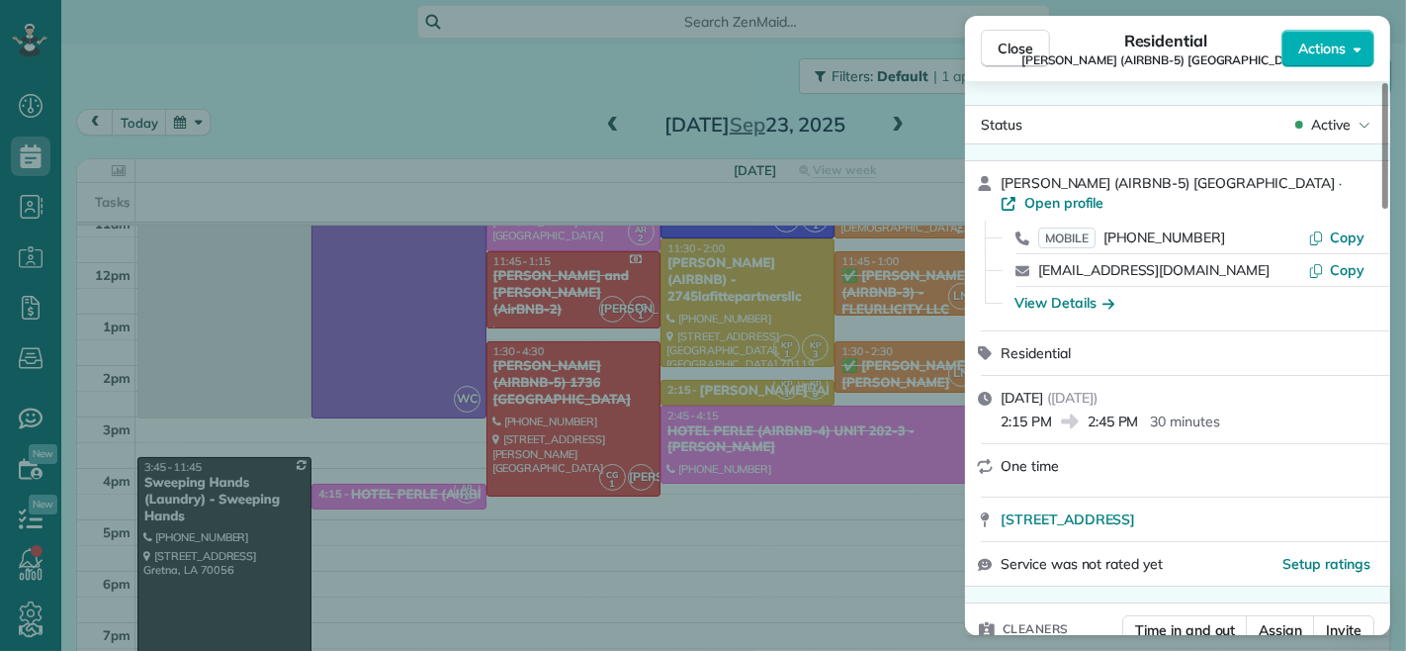
drag, startPoint x: 1090, startPoint y: 406, endPoint x: 1138, endPoint y: 410, distance: 48.6
click at [1138, 411] on span "2:45 PM" at bounding box center [1113, 421] width 51 height 20
click at [1263, 343] on div "Residential" at bounding box center [1190, 353] width 378 height 20
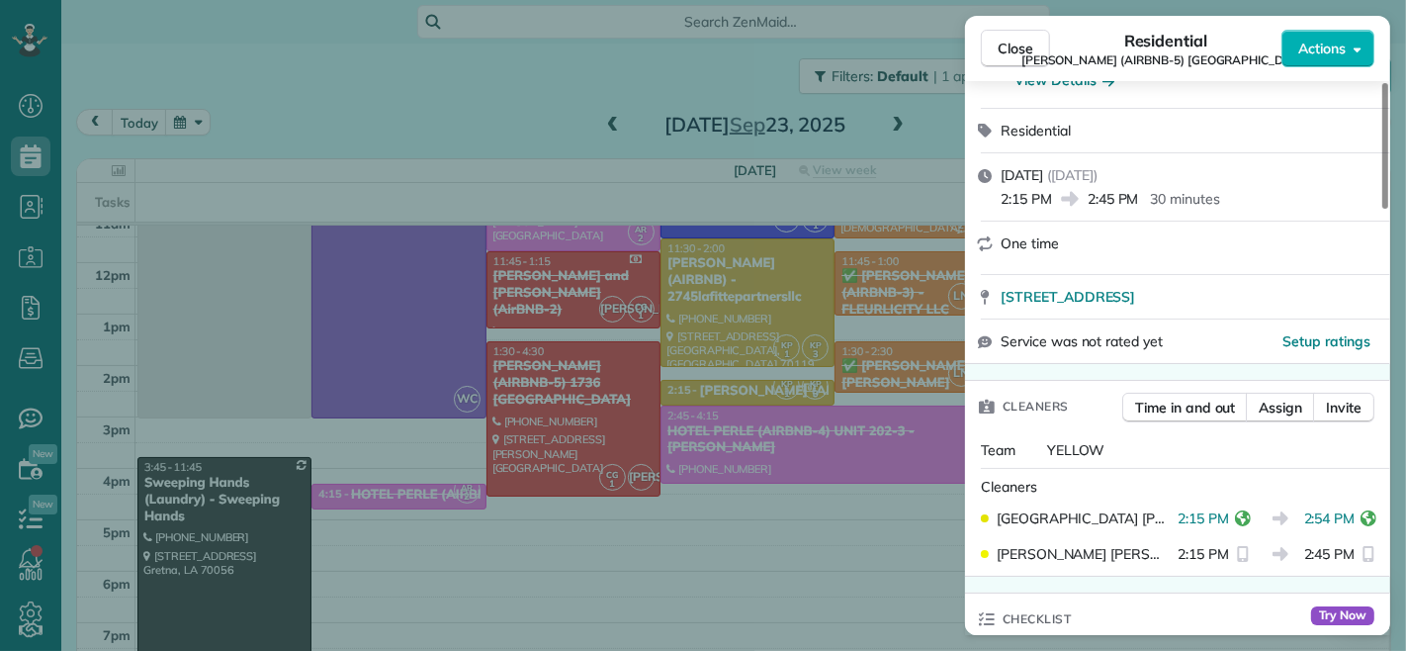
drag, startPoint x: 1295, startPoint y: 501, endPoint x: 1341, endPoint y: 509, distance: 46.2
click at [1341, 509] on div "[PERSON_NAME] 2:15 PM 2:54 PM" at bounding box center [1177, 518] width 409 height 36
click at [981, 51] on button "Close" at bounding box center [1015, 49] width 69 height 38
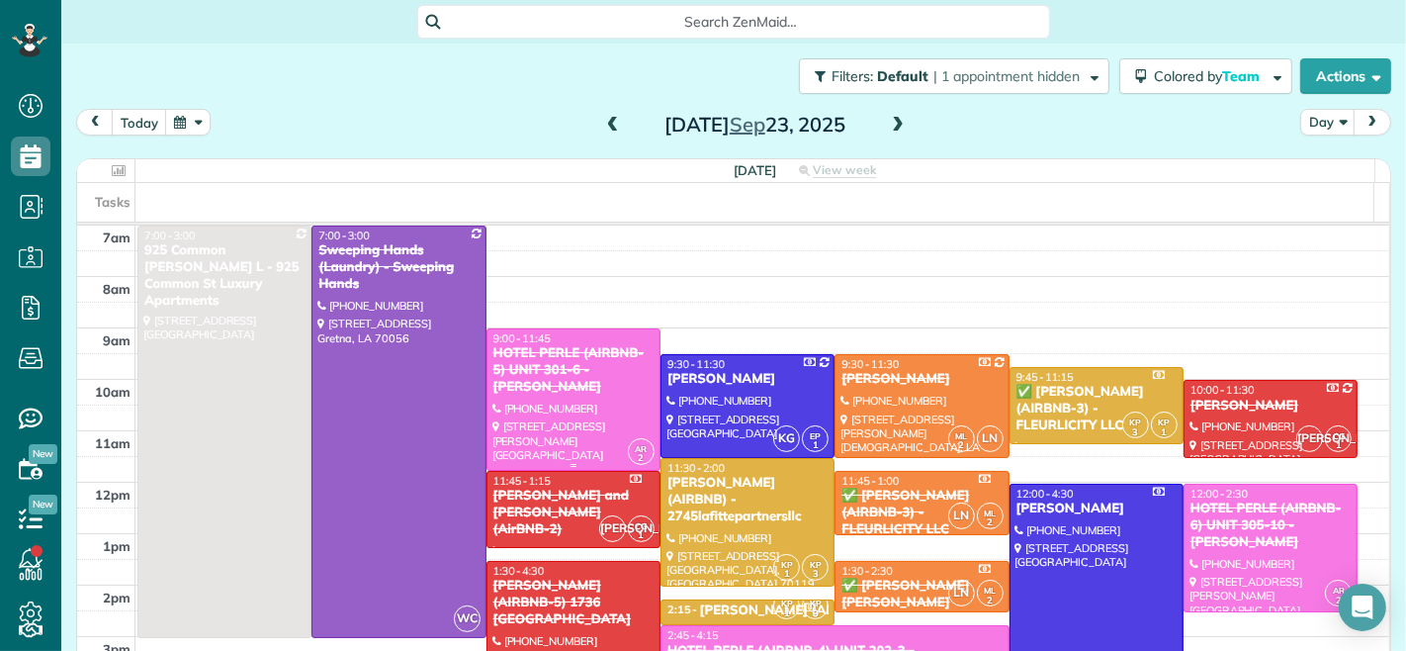
click at [546, 361] on div "HOTEL PERLE (AIRBNB-5) UNIT 301-6 - [PERSON_NAME]" at bounding box center [573, 370] width 162 height 50
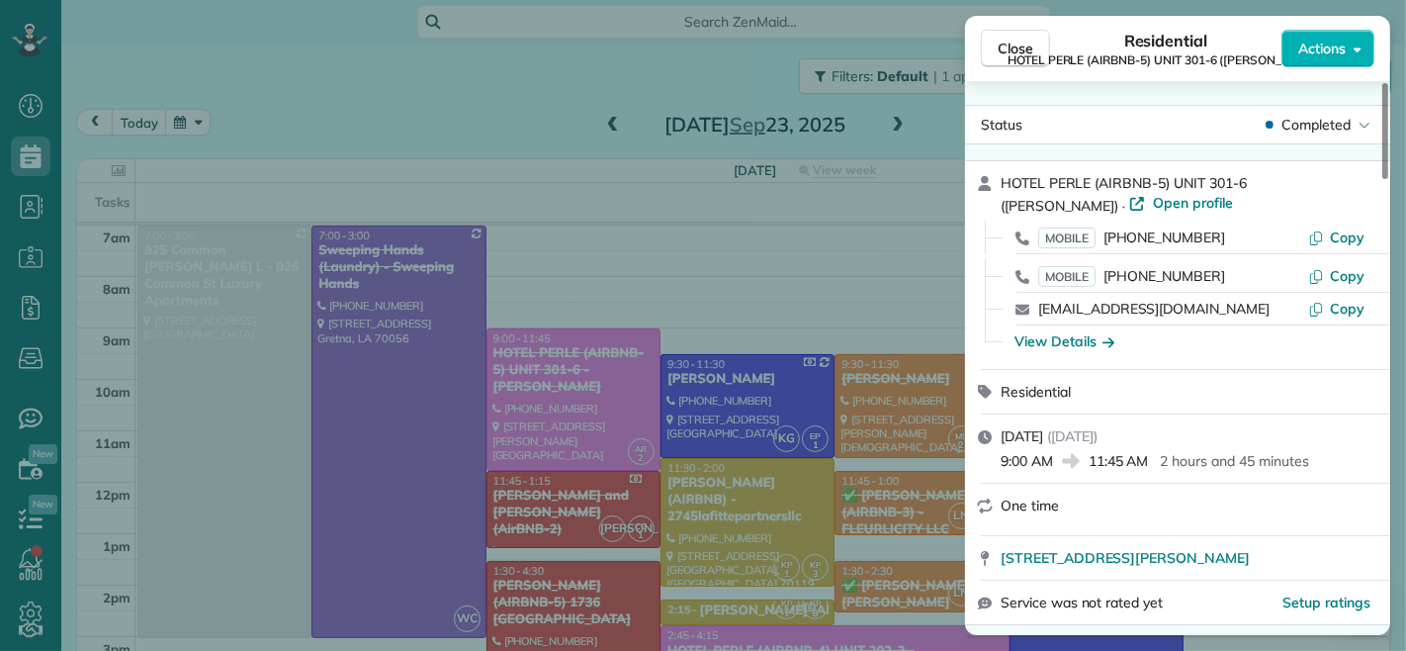
drag, startPoint x: 1052, startPoint y: 462, endPoint x: 1001, endPoint y: 459, distance: 51.5
click at [1001, 459] on span "9:00 AM" at bounding box center [1027, 461] width 52 height 20
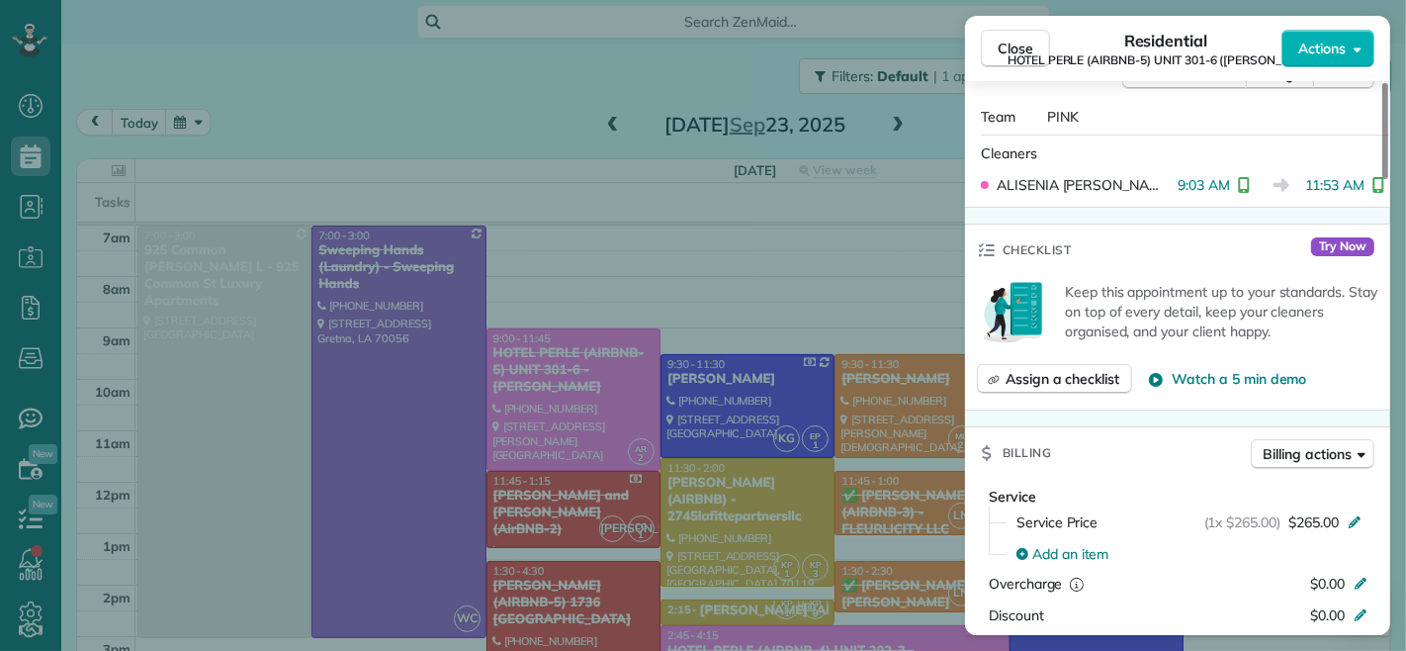
scroll to position [659, 0]
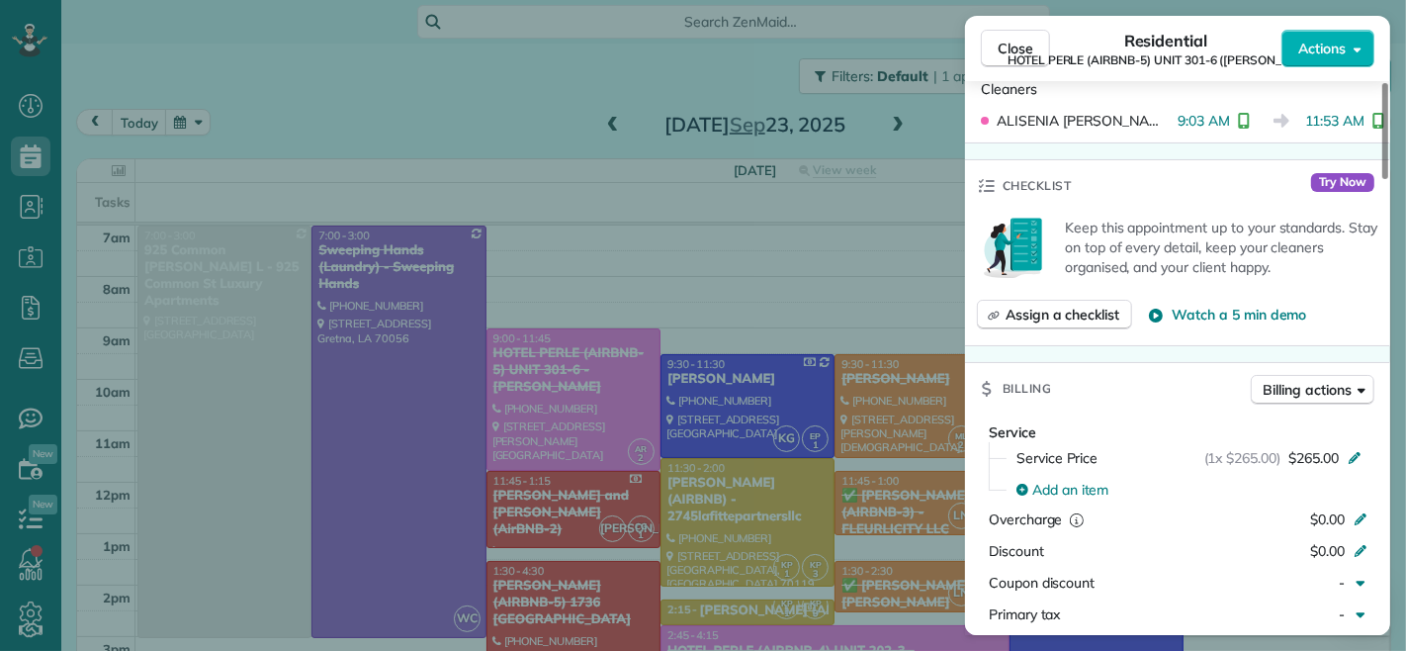
drag, startPoint x: 1214, startPoint y: 123, endPoint x: 1165, endPoint y: 123, distance: 49.4
click at [1178, 123] on span "9:03 AM" at bounding box center [1204, 121] width 52 height 20
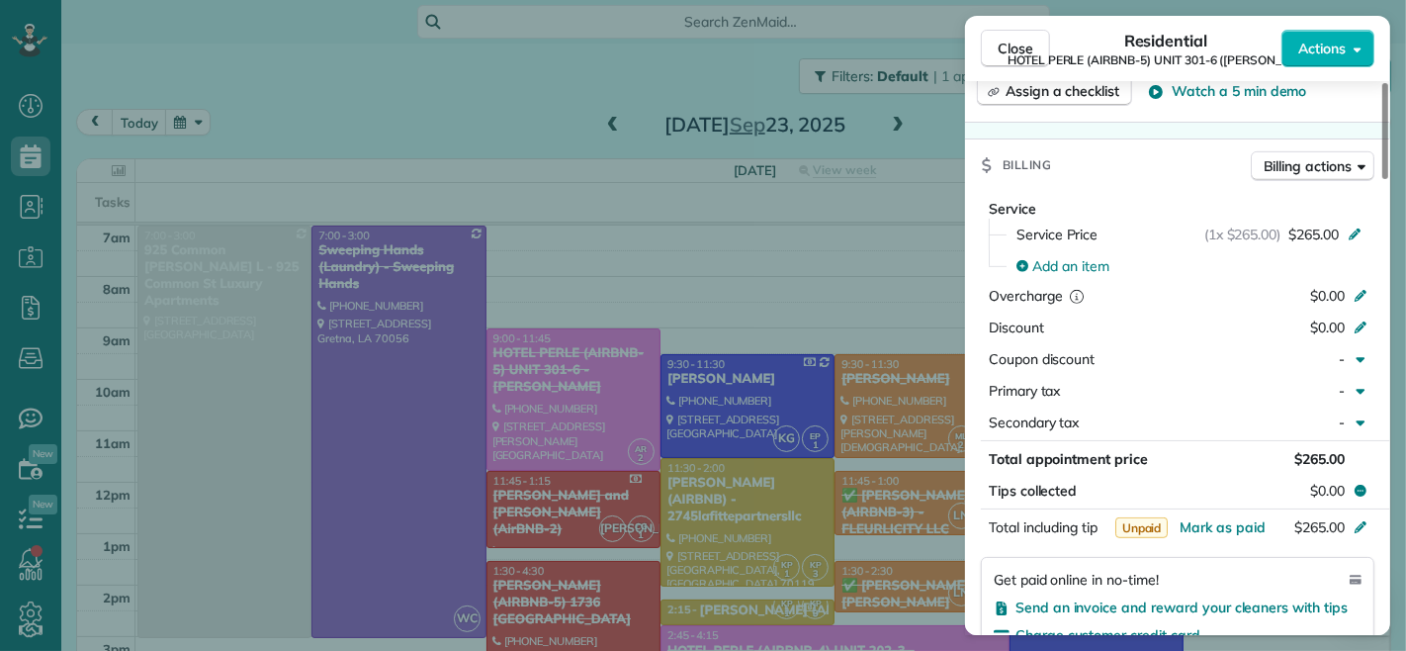
scroll to position [993, 0]
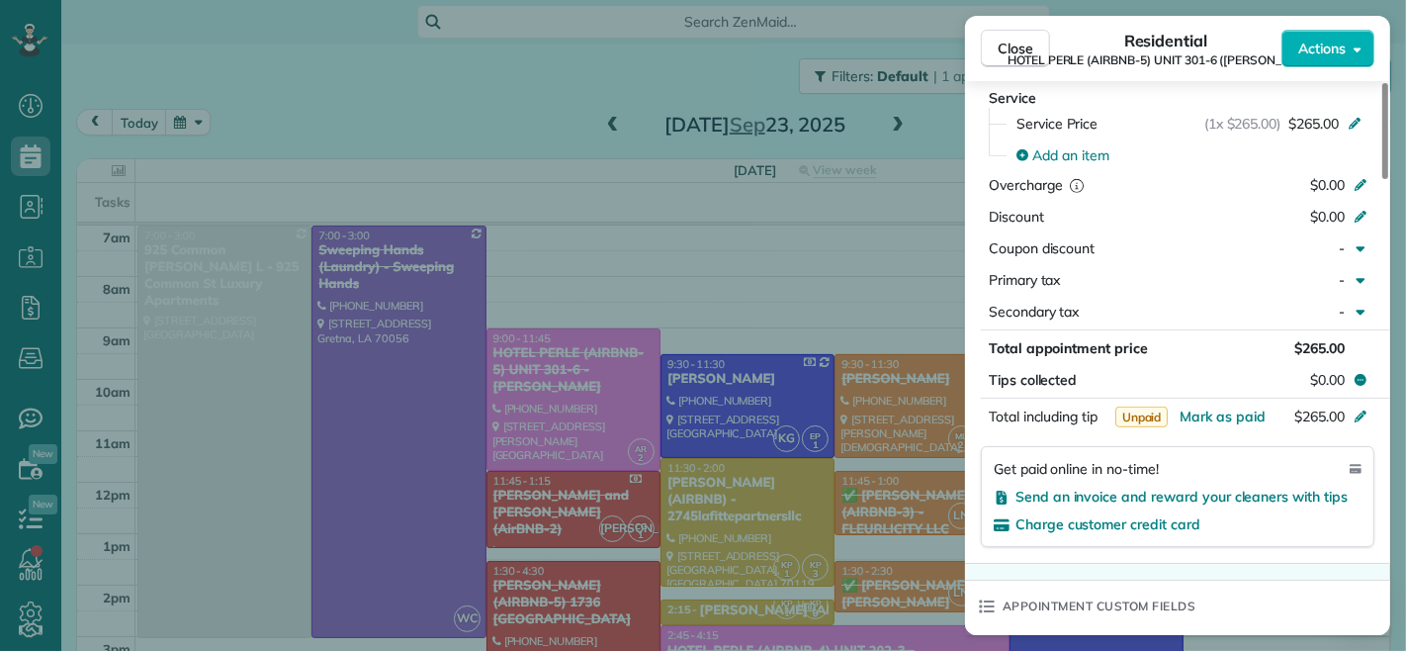
drag, startPoint x: 1002, startPoint y: 42, endPoint x: 796, endPoint y: 363, distance: 381.5
click at [1002, 42] on span "Close" at bounding box center [1016, 49] width 36 height 20
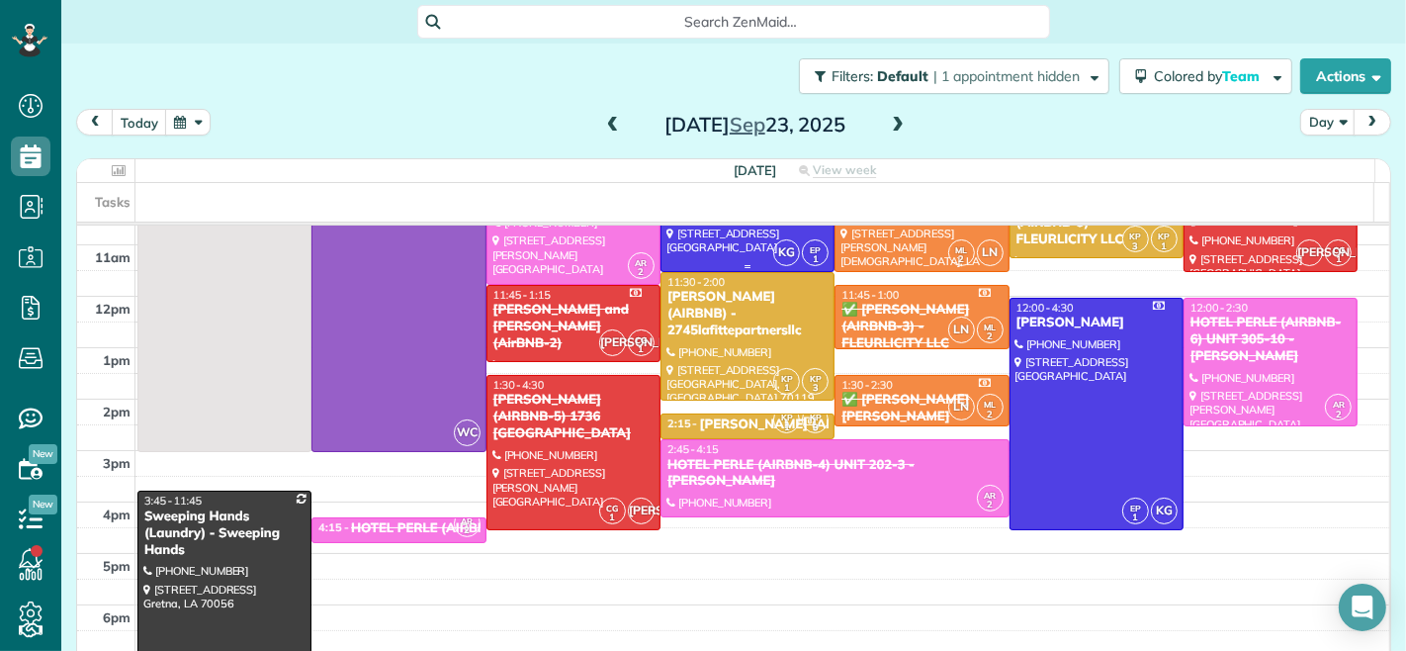
scroll to position [220, 0]
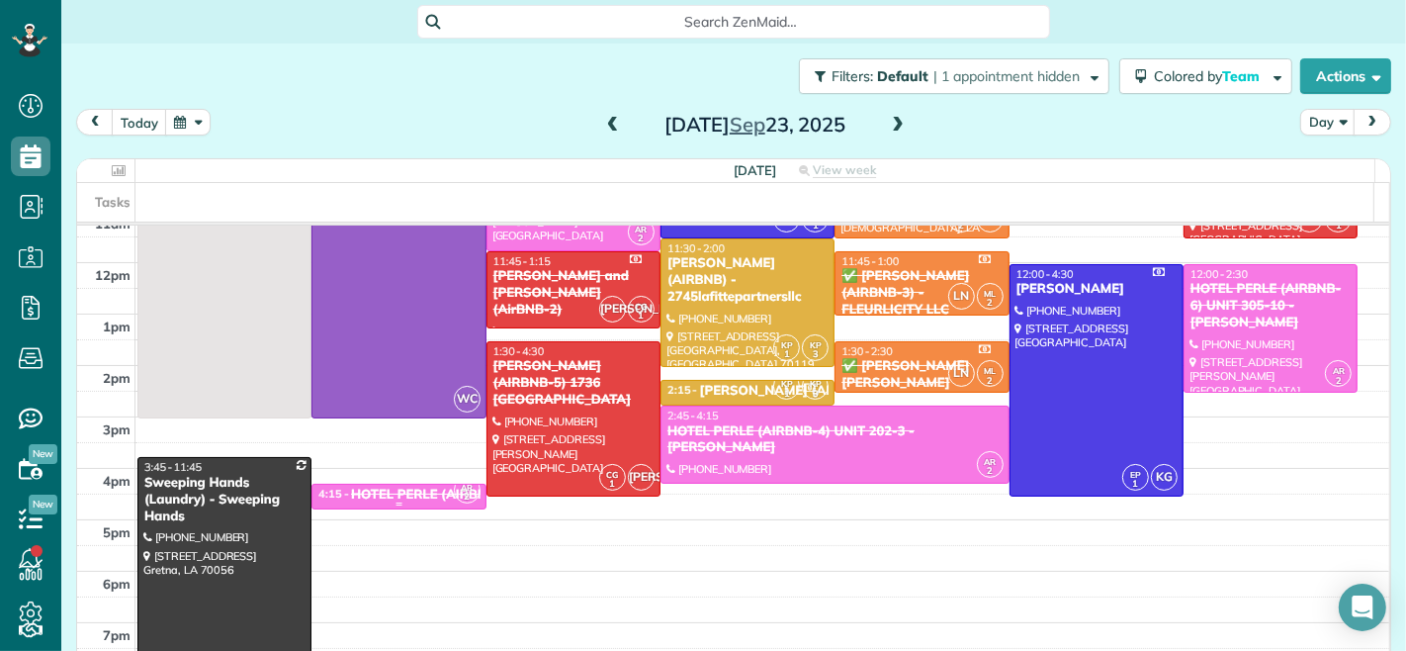
click at [392, 491] on div "HOTEL PERLE (AIRBNB-5) UNIT 201-2 - [PERSON_NAME]" at bounding box center [530, 494] width 359 height 17
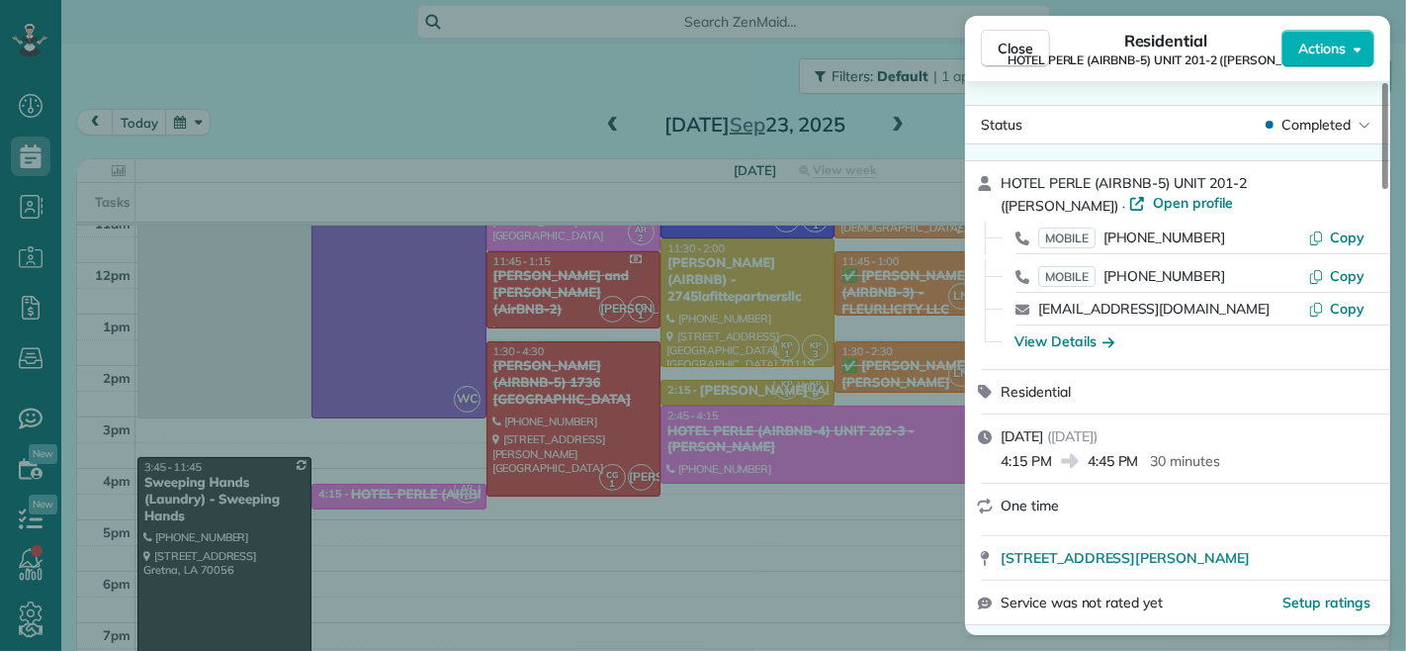
drag, startPoint x: 1139, startPoint y: 460, endPoint x: 1092, endPoint y: 465, distance: 47.7
click at [1092, 465] on span "4:45 PM" at bounding box center [1113, 461] width 51 height 20
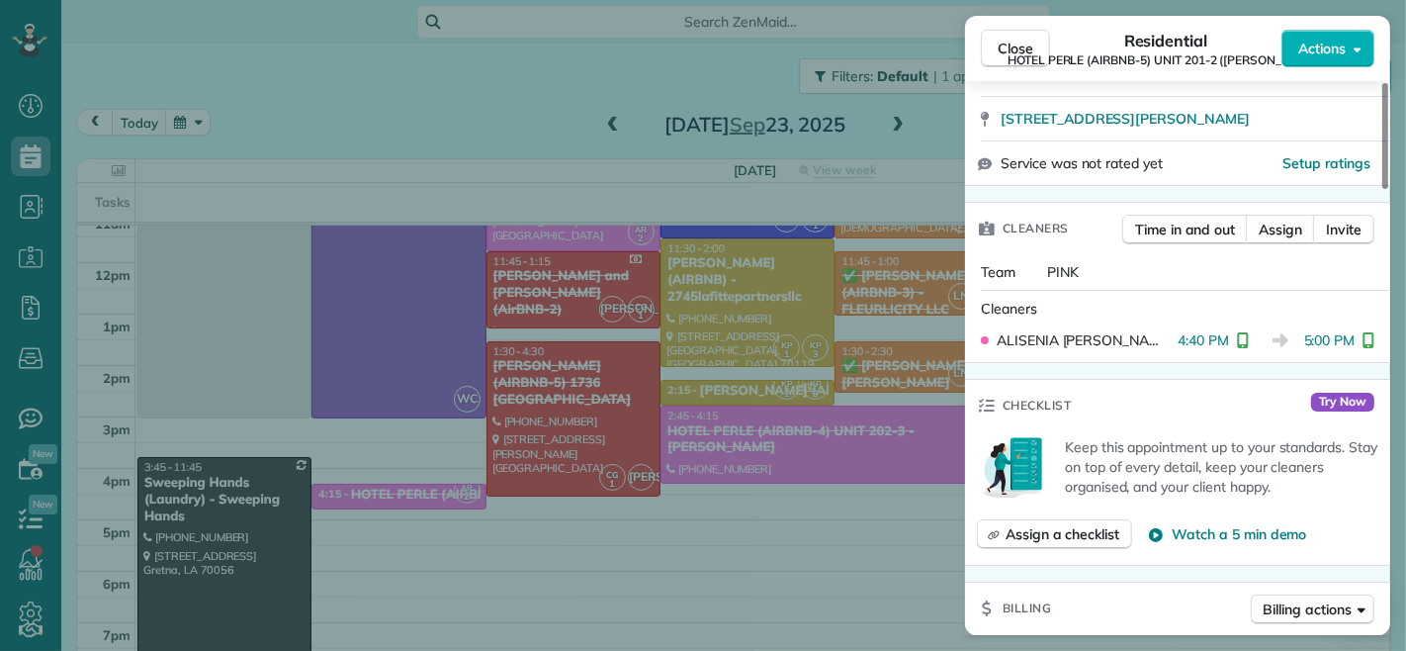
drag, startPoint x: 1293, startPoint y: 347, endPoint x: 1342, endPoint y: 347, distance: 48.4
click at [1342, 347] on span "5:00 PM" at bounding box center [1329, 340] width 51 height 20
click at [1021, 35] on button "Close" at bounding box center [1015, 49] width 69 height 38
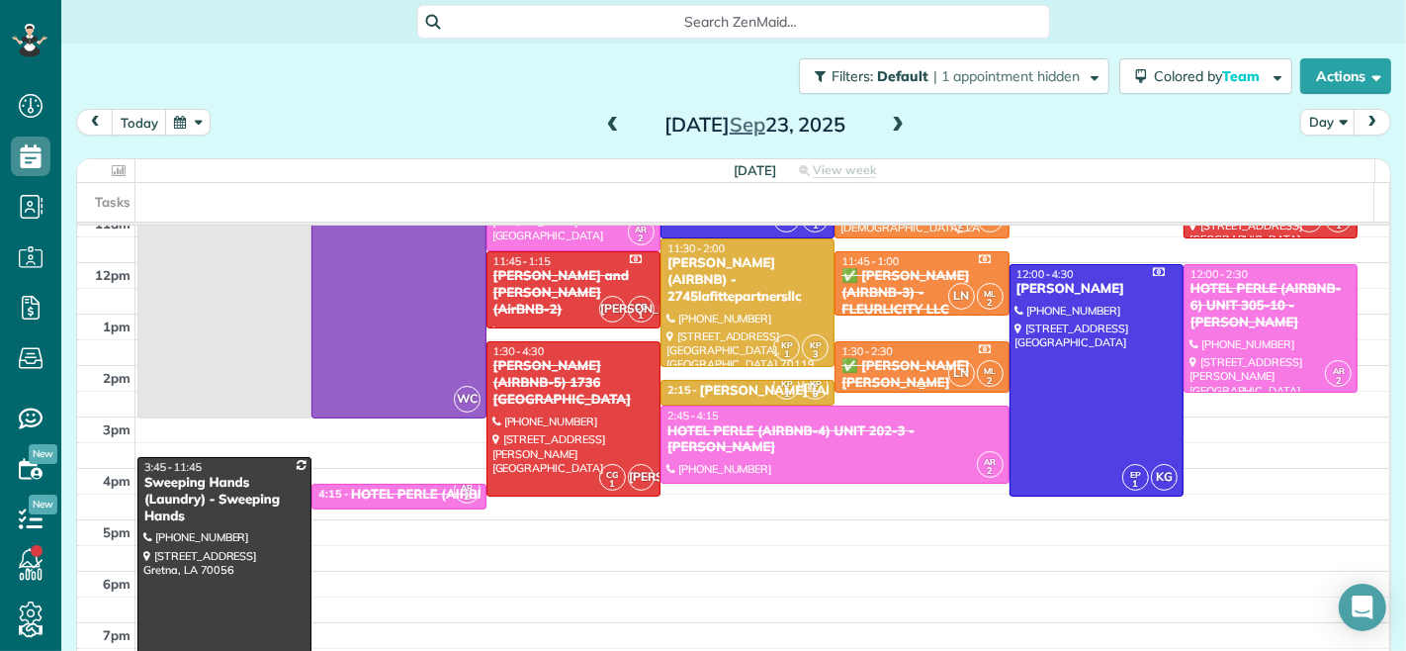
scroll to position [110, 0]
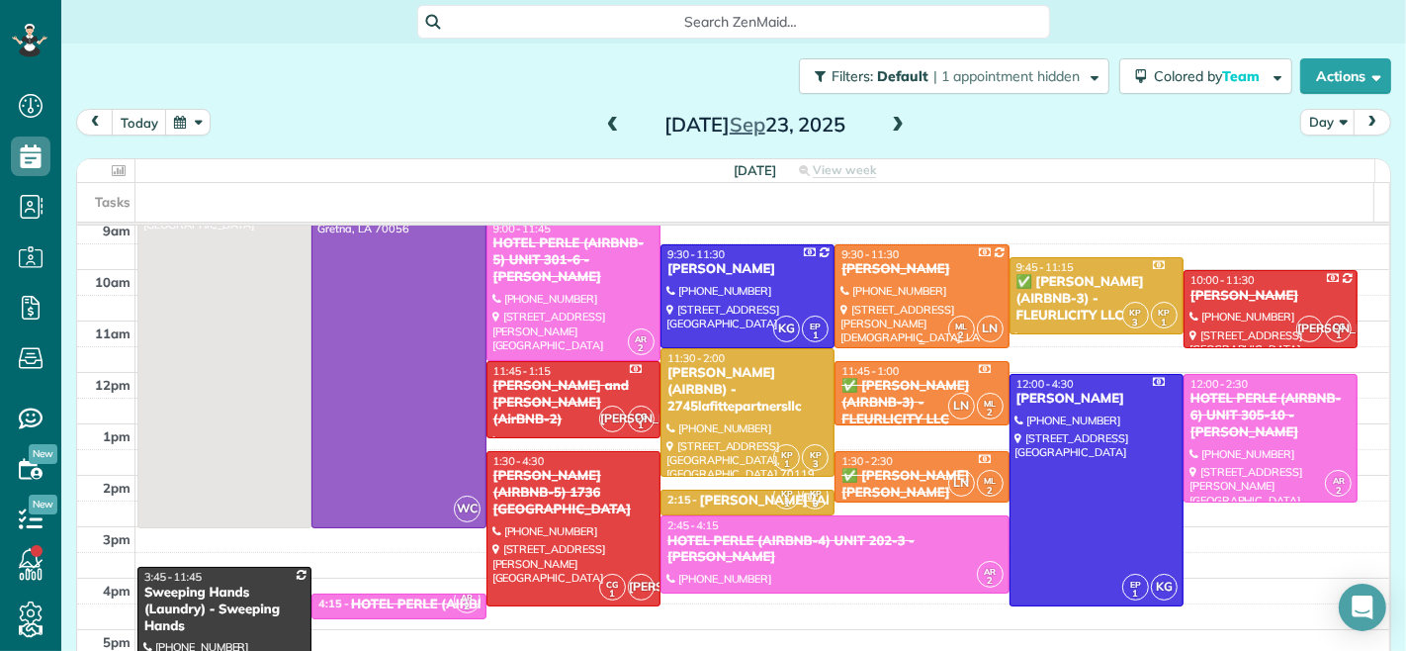
click at [873, 305] on div at bounding box center [921, 295] width 172 height 101
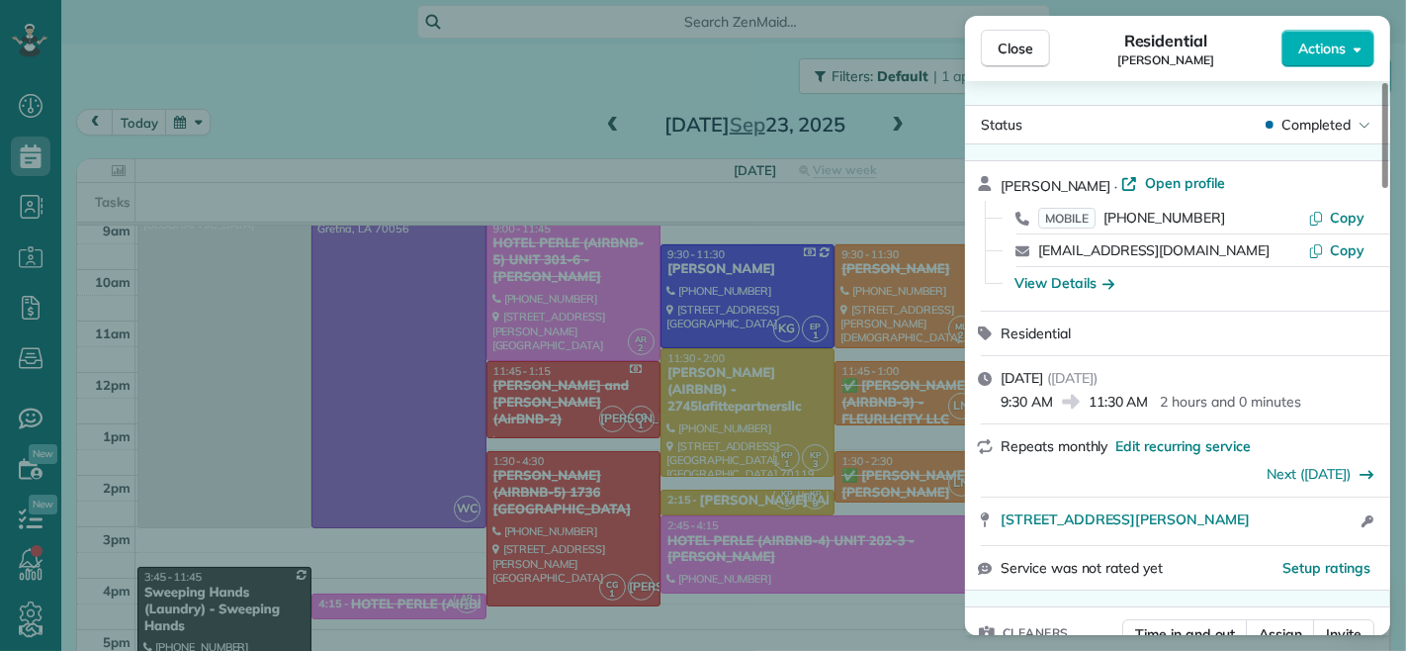
drag, startPoint x: 1049, startPoint y: 405, endPoint x: 995, endPoint y: 409, distance: 54.5
click at [995, 409] on div "[DATE] ( [DATE] ) 9:30 AM 11:30 AM 2 hours and 0 minutes" at bounding box center [1177, 389] width 425 height 67
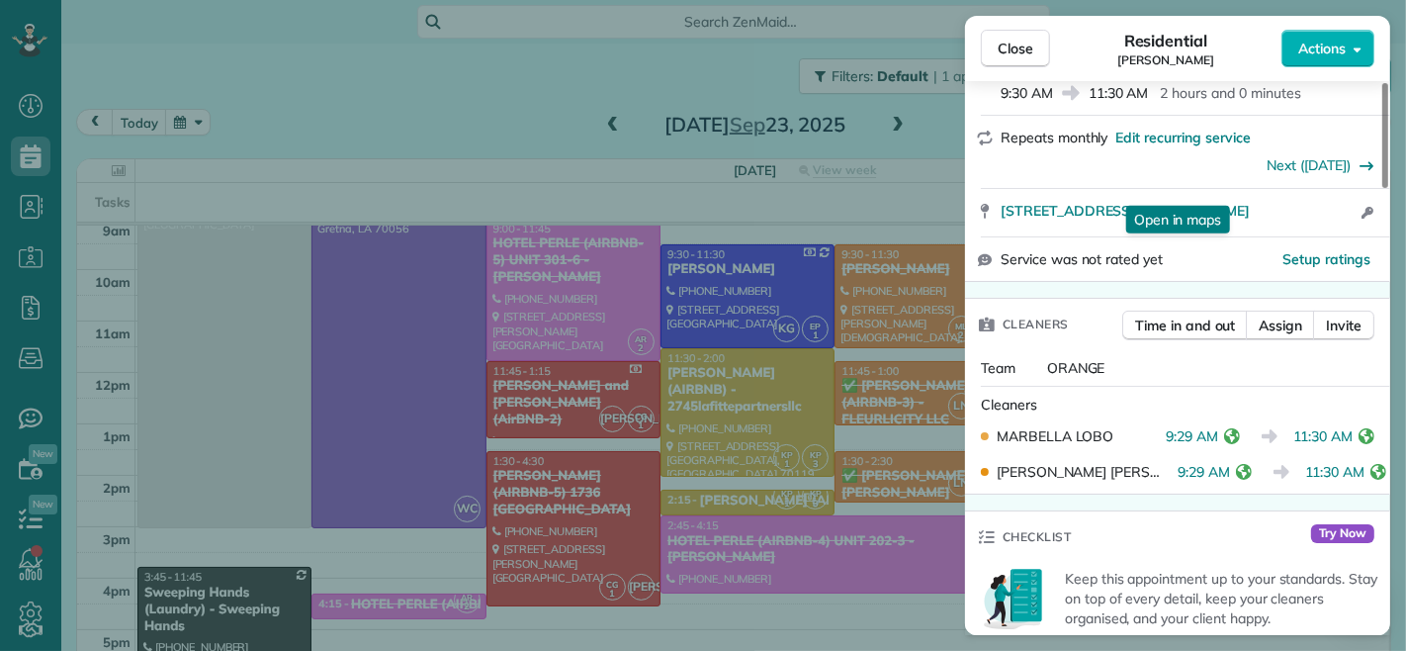
scroll to position [331, 0]
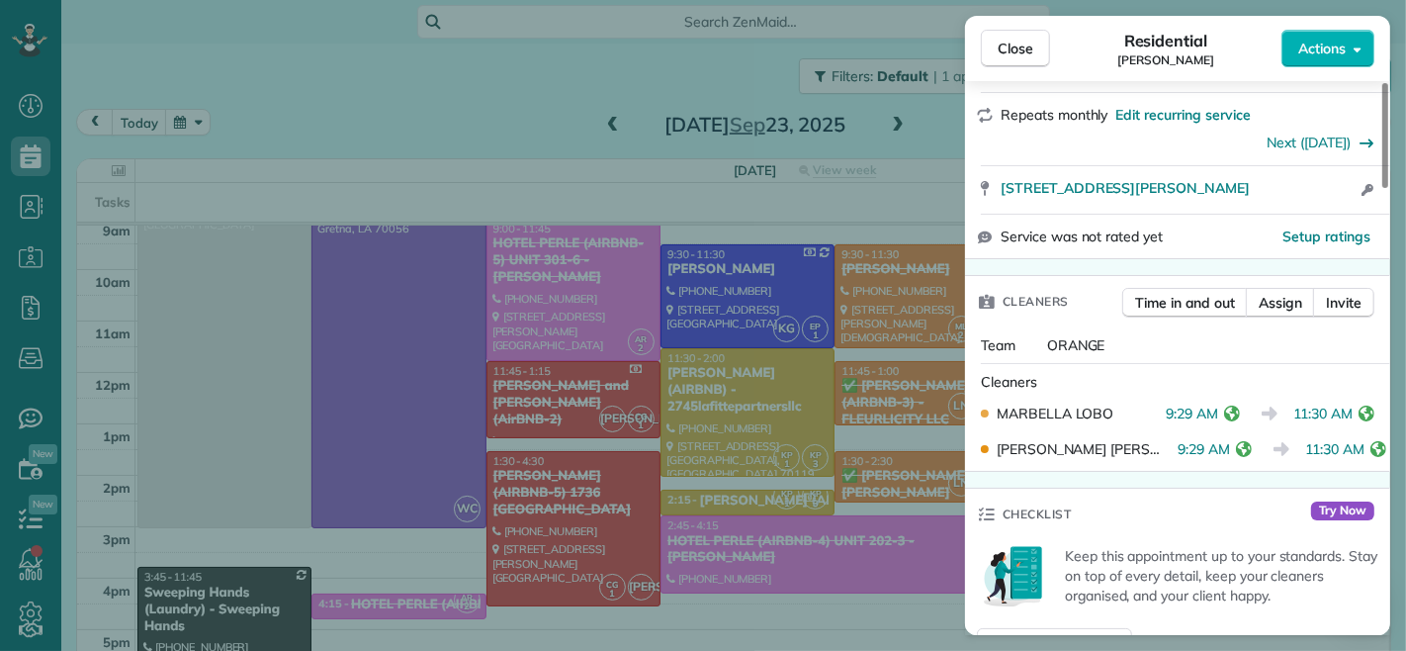
drag, startPoint x: 1218, startPoint y: 412, endPoint x: 1168, endPoint y: 420, distance: 51.0
click at [1168, 420] on span "9:29 AM" at bounding box center [1192, 413] width 52 height 20
click at [1009, 43] on span "Close" at bounding box center [1016, 49] width 36 height 20
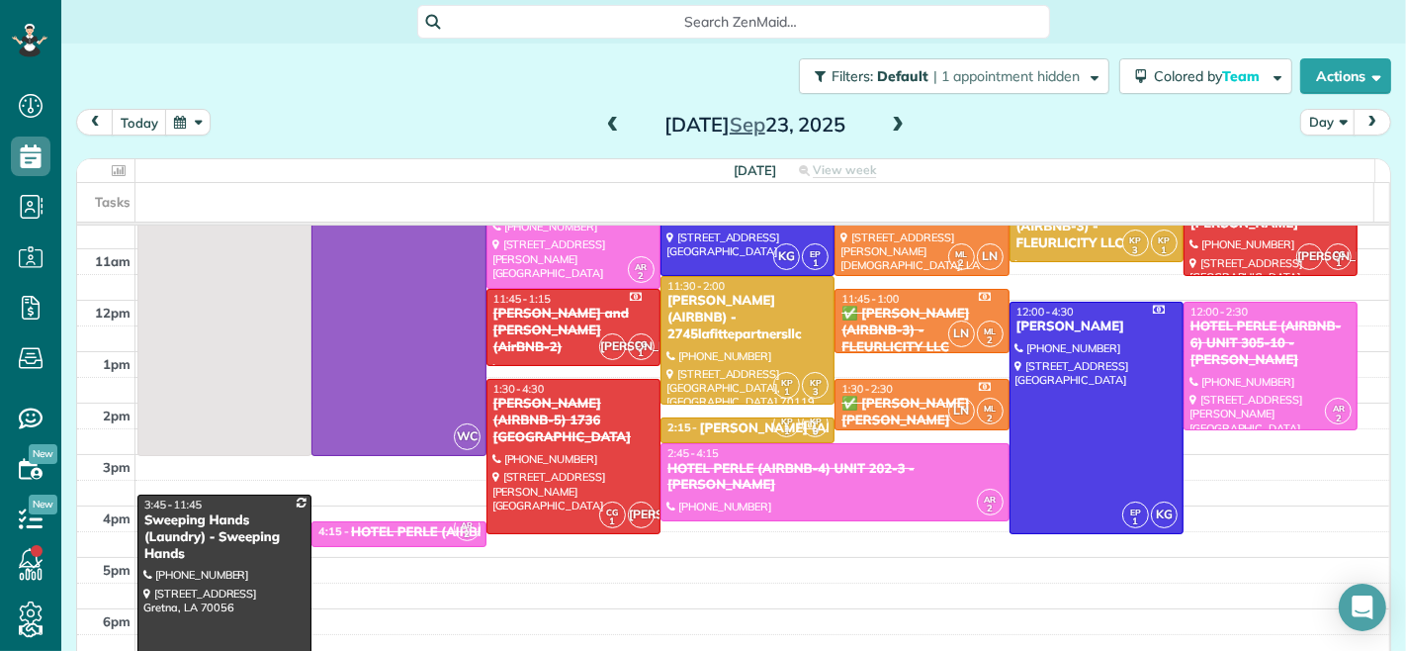
scroll to position [220, 0]
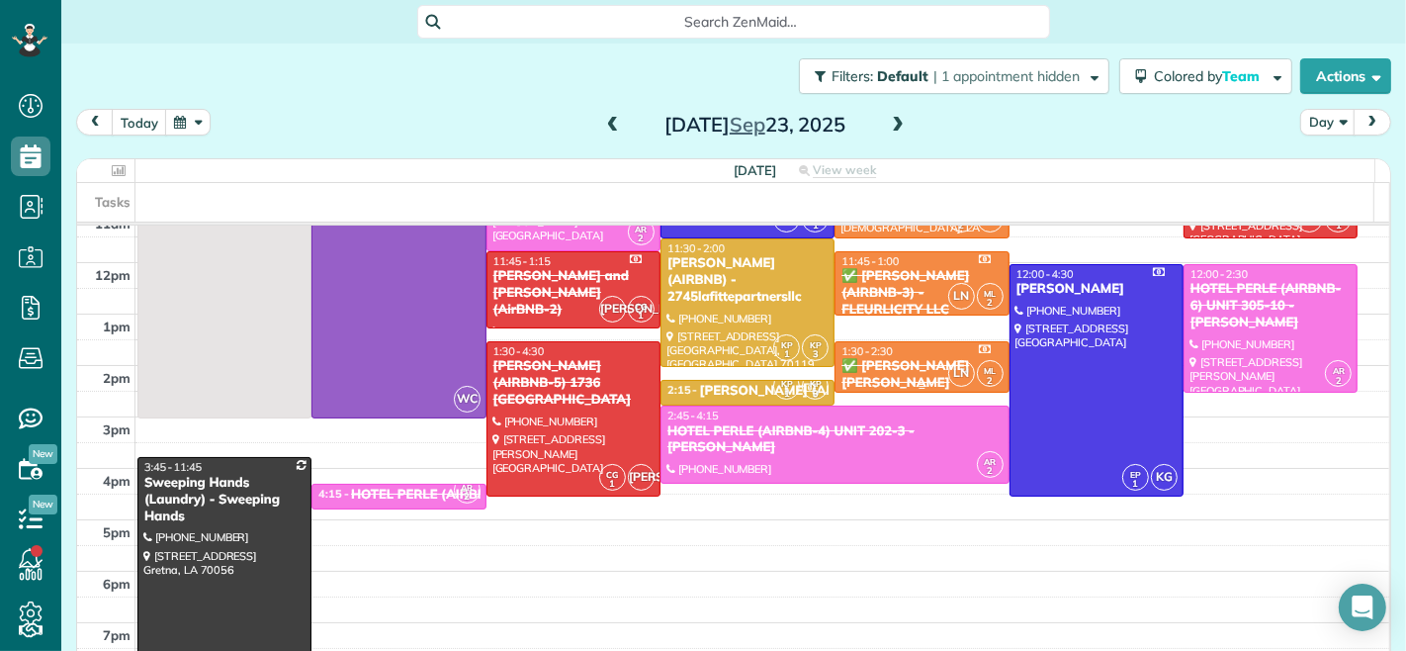
click at [887, 367] on div "✅ [PERSON_NAME] [PERSON_NAME] (AIRBNB-1) [PERSON_NAME] ST. - FLEURLICITY LLC" at bounding box center [921, 399] width 162 height 83
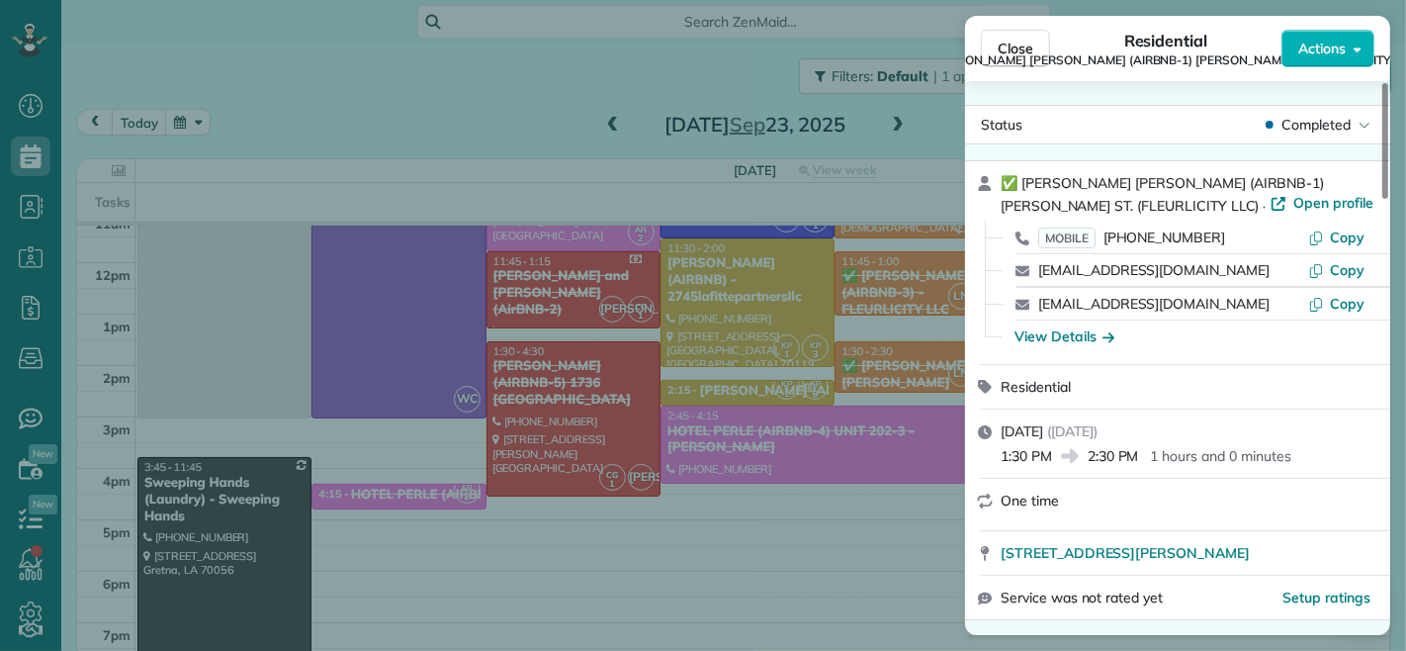
drag, startPoint x: 1137, startPoint y: 461, endPoint x: 1091, endPoint y: 461, distance: 46.5
click at [1091, 461] on span "2:30 PM" at bounding box center [1113, 456] width 51 height 20
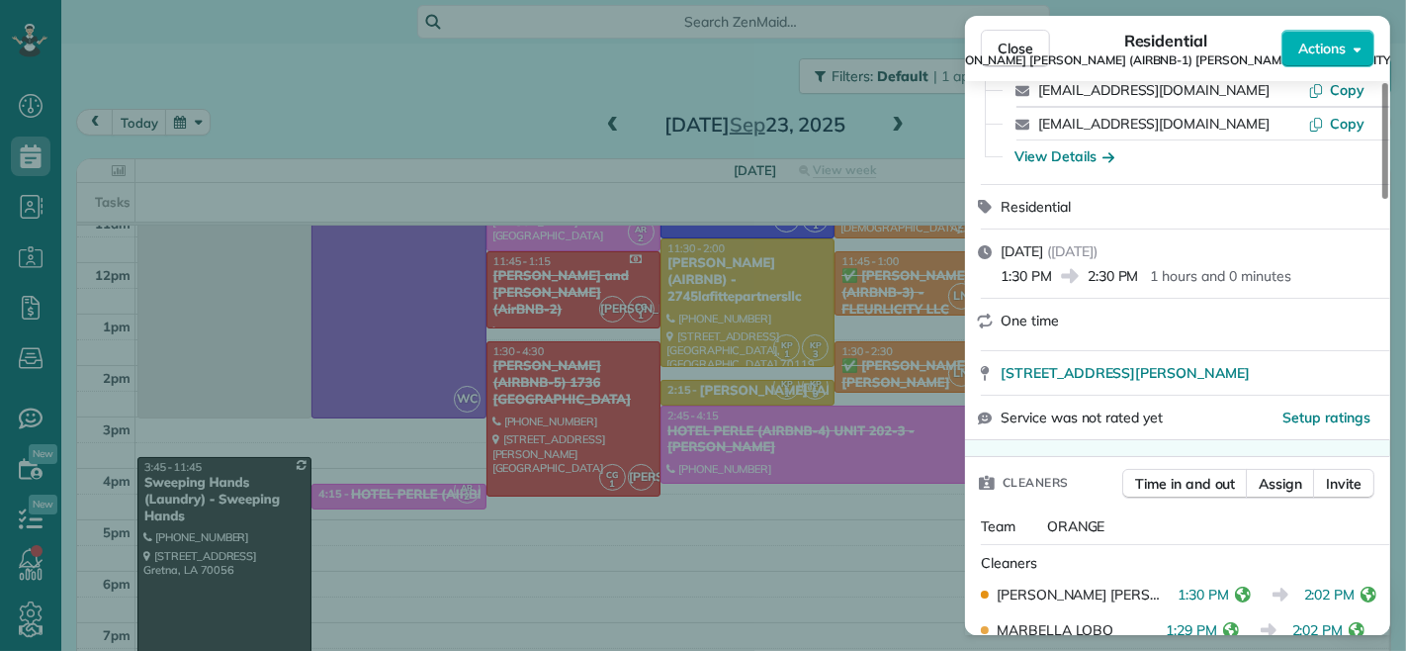
scroll to position [220, 0]
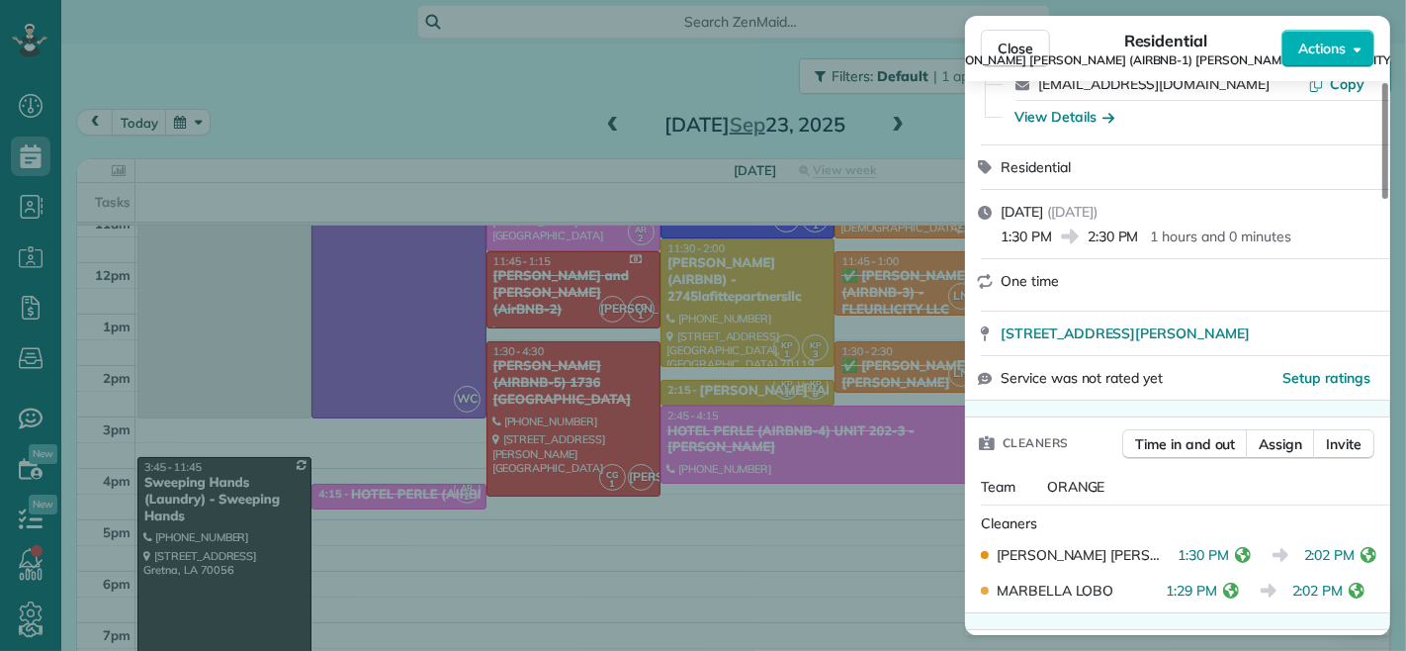
drag, startPoint x: 1306, startPoint y: 554, endPoint x: 1355, endPoint y: 565, distance: 49.7
click at [1355, 565] on span "2:02 PM" at bounding box center [1329, 555] width 51 height 20
click at [1030, 39] on span "Close" at bounding box center [1016, 49] width 36 height 20
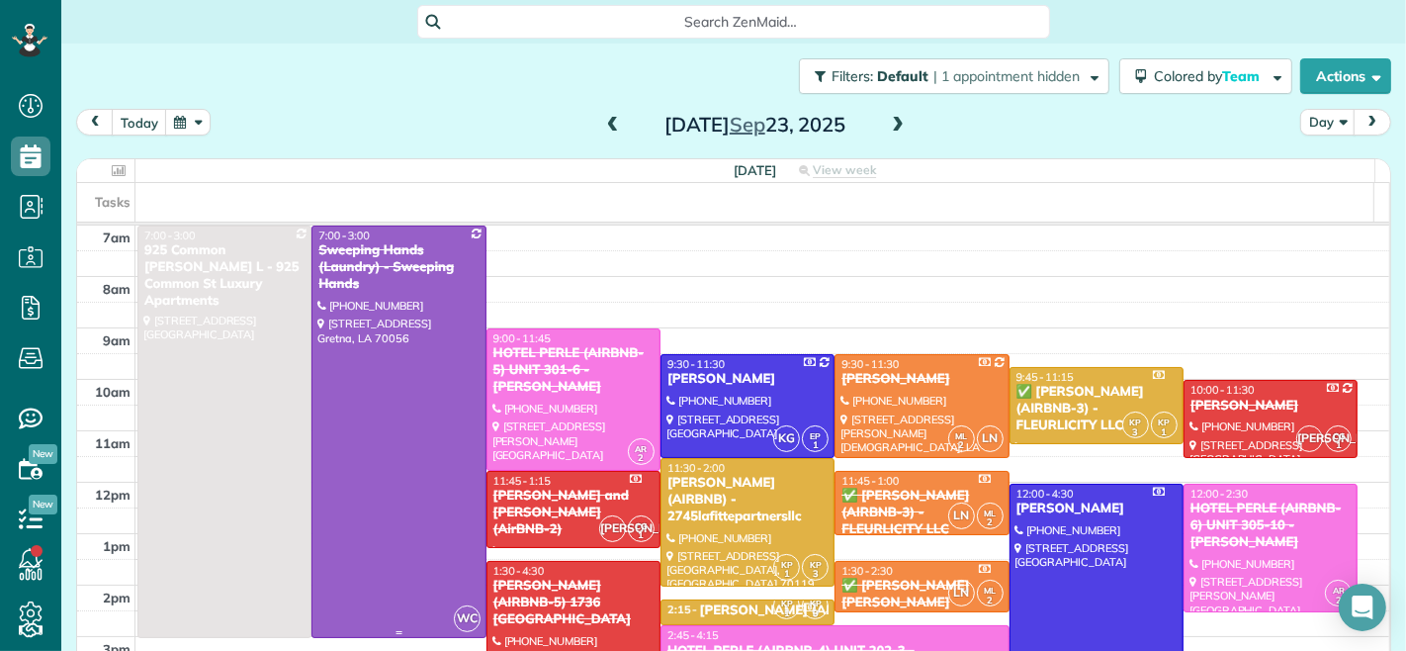
click at [394, 346] on div at bounding box center [398, 431] width 172 height 410
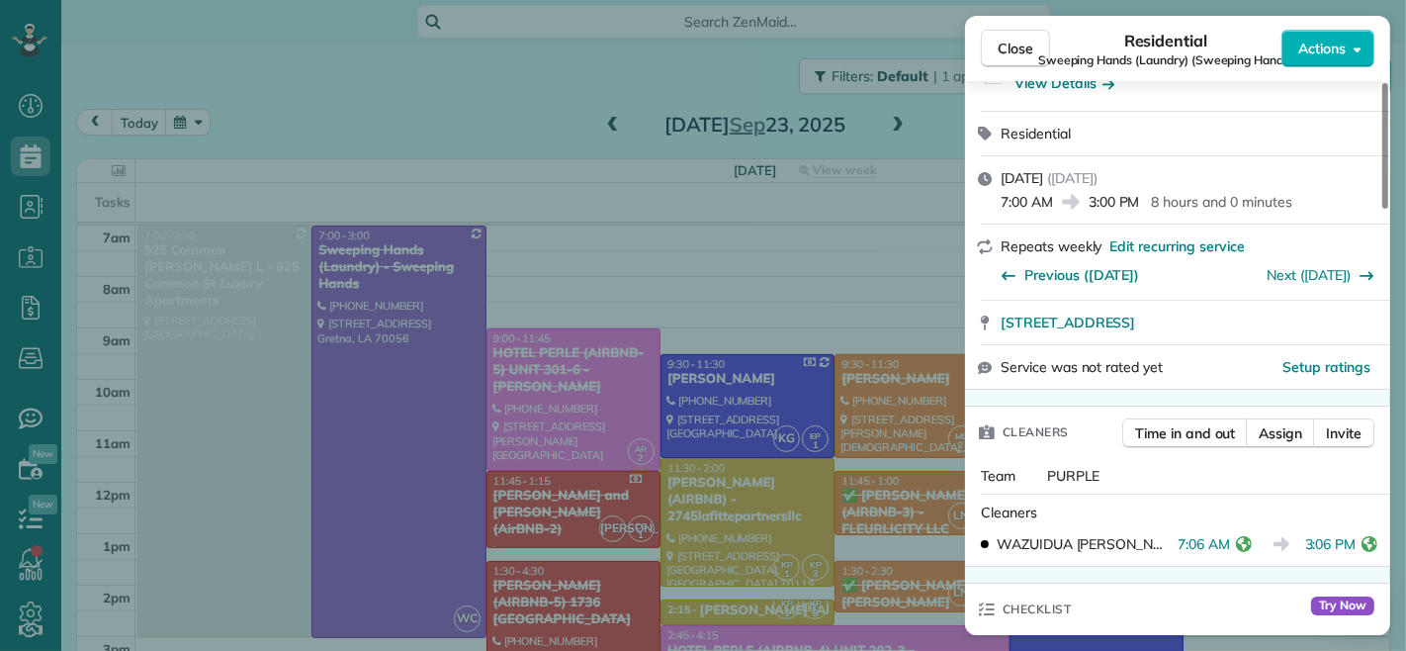
scroll to position [330, 0]
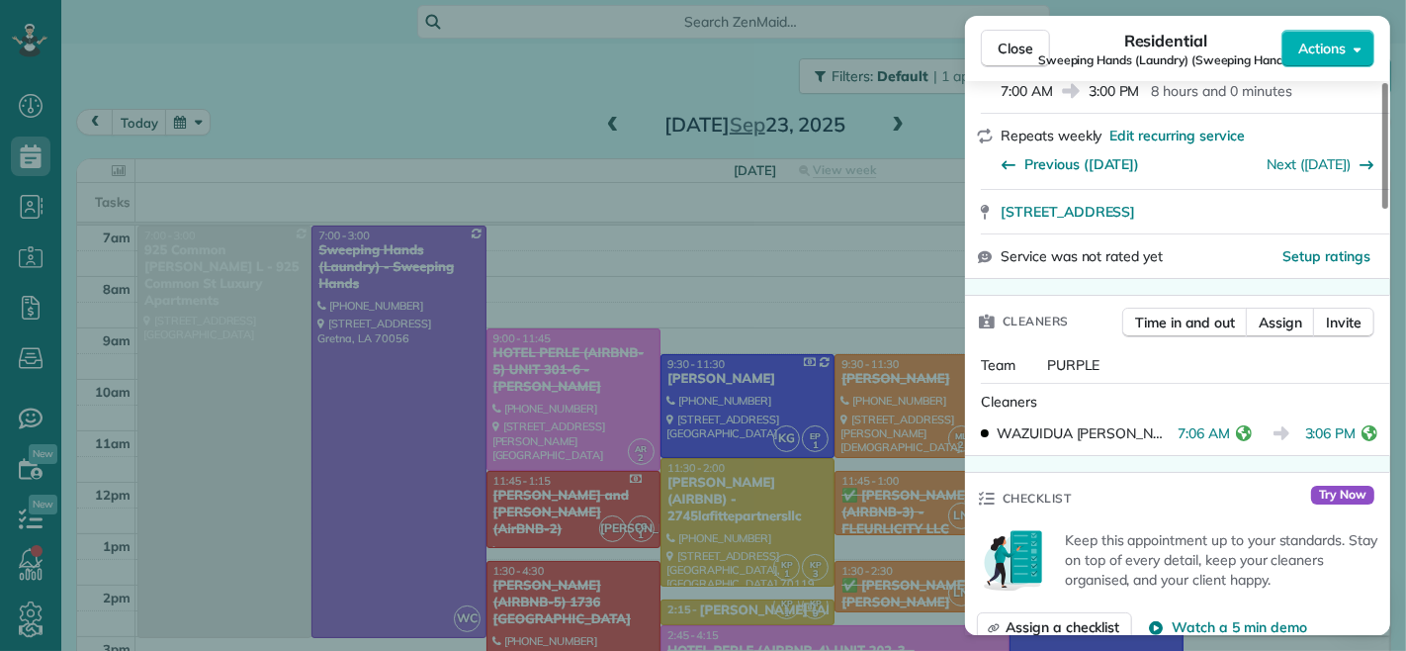
drag, startPoint x: 1168, startPoint y: 438, endPoint x: 1217, endPoint y: 450, distance: 50.8
click at [1217, 450] on div "Cleaners WAZUIDUA [PERSON_NAME] 7:06 AM 3:06 PM" at bounding box center [1177, 419] width 425 height 71
drag, startPoint x: 1297, startPoint y: 438, endPoint x: 1337, endPoint y: 446, distance: 40.3
click at [1337, 446] on div "WAZUIDUA [PERSON_NAME] 7:06 AM 3:06 PM" at bounding box center [1177, 433] width 409 height 36
click at [1346, 445] on div "WAZUIDUA [PERSON_NAME] 7:06 AM 3:06 PM" at bounding box center [1177, 433] width 409 height 36
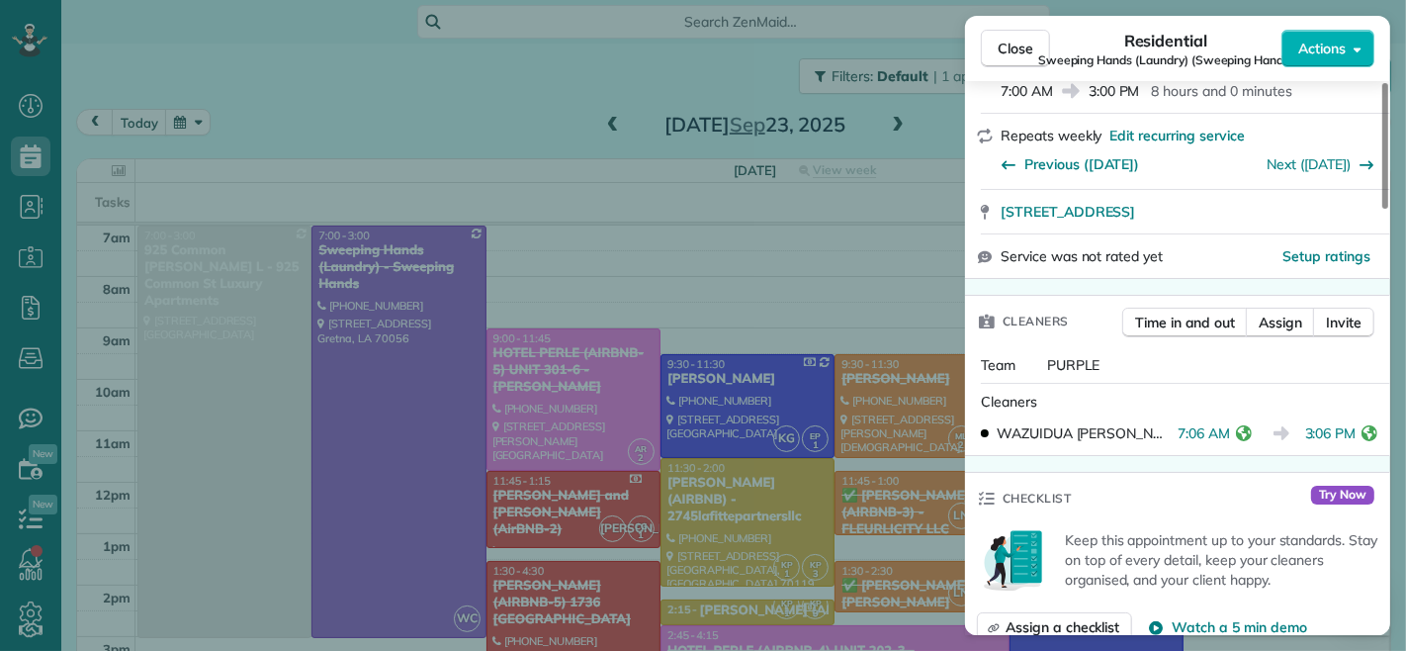
drag, startPoint x: 1345, startPoint y: 433, endPoint x: 1295, endPoint y: 443, distance: 50.4
click at [1295, 443] on div "WAZUIDUA [PERSON_NAME] 7:06 AM 3:06 PM" at bounding box center [1177, 433] width 409 height 36
click at [996, 49] on button "Close" at bounding box center [1015, 49] width 69 height 38
